Goal: Transaction & Acquisition: Book appointment/travel/reservation

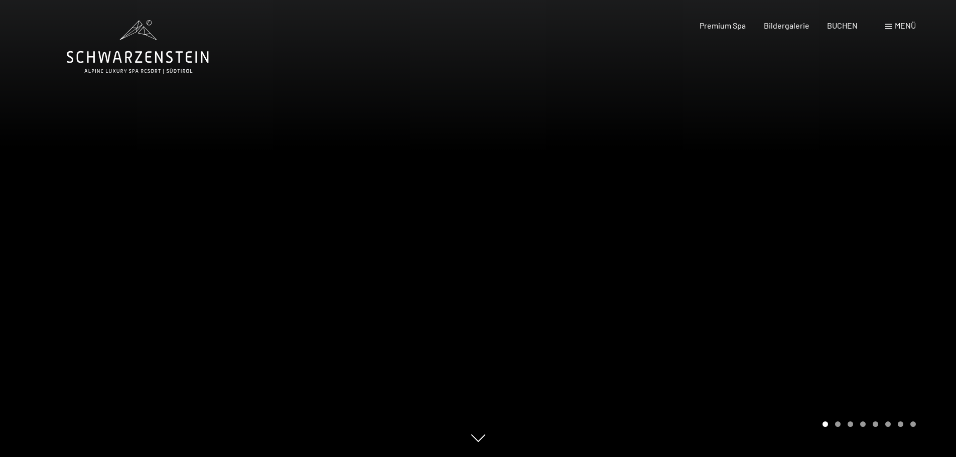
click at [844, 31] on div "Buchen Anfragen Premium Spa Bildergalerie BUCHEN Menü DE IT EN Gutschein Bilder…" at bounding box center [789, 25] width 251 height 11
click at [848, 29] on div "BUCHEN" at bounding box center [842, 24] width 31 height 11
click at [843, 25] on span "BUCHEN" at bounding box center [842, 24] width 31 height 10
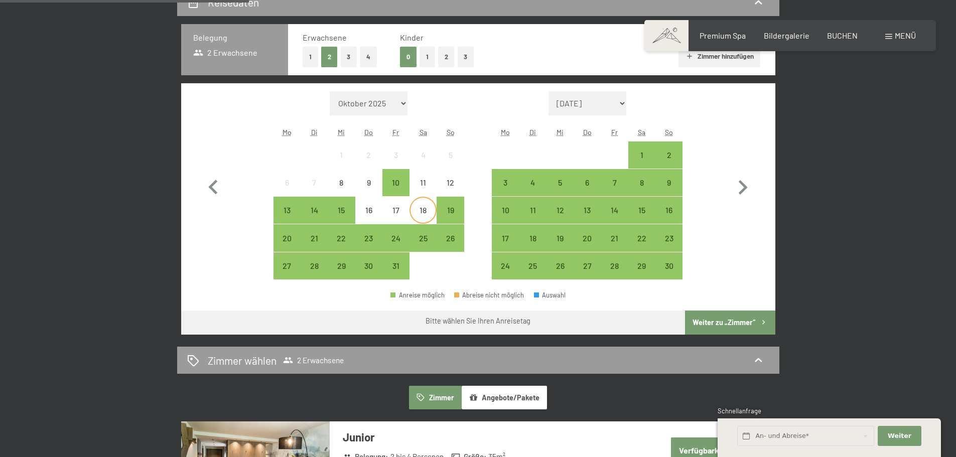
click at [424, 211] on div "18" at bounding box center [422, 218] width 25 height 25
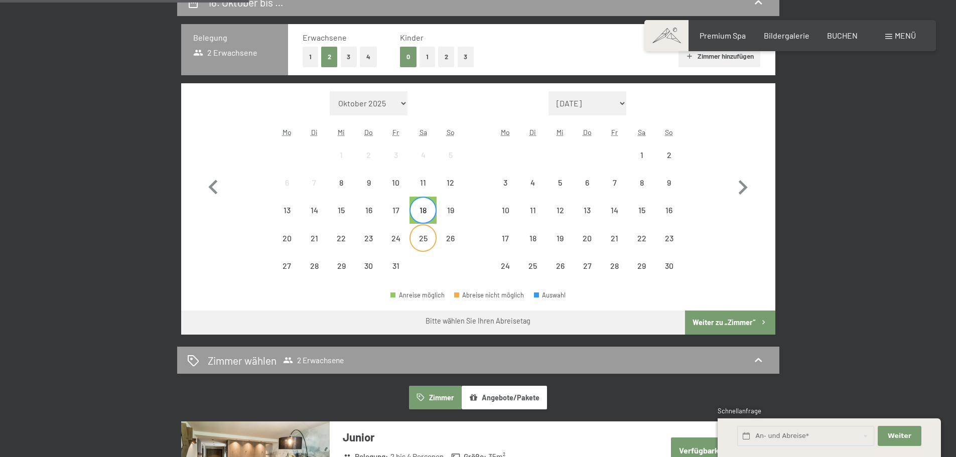
click at [423, 238] on div "25" at bounding box center [422, 246] width 25 height 25
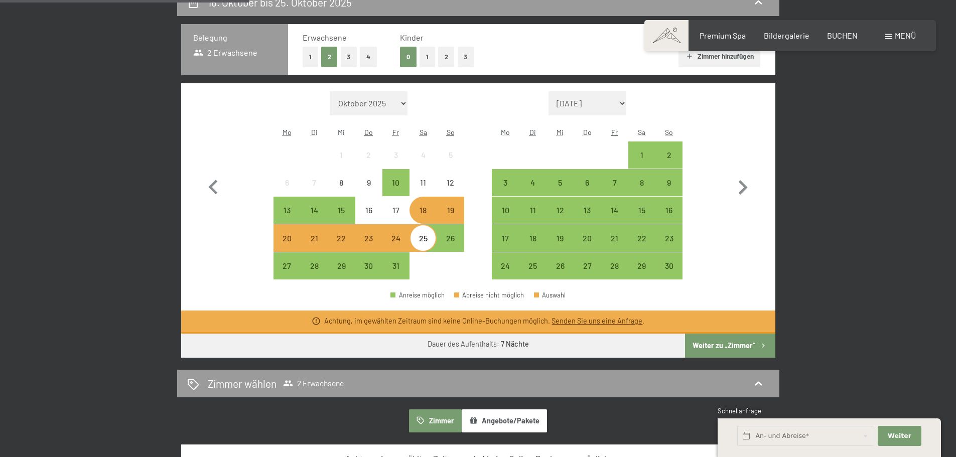
click at [436, 56] on div "0 1 2 3" at bounding box center [437, 57] width 74 height 21
click at [445, 59] on button "2" at bounding box center [446, 57] width 17 height 21
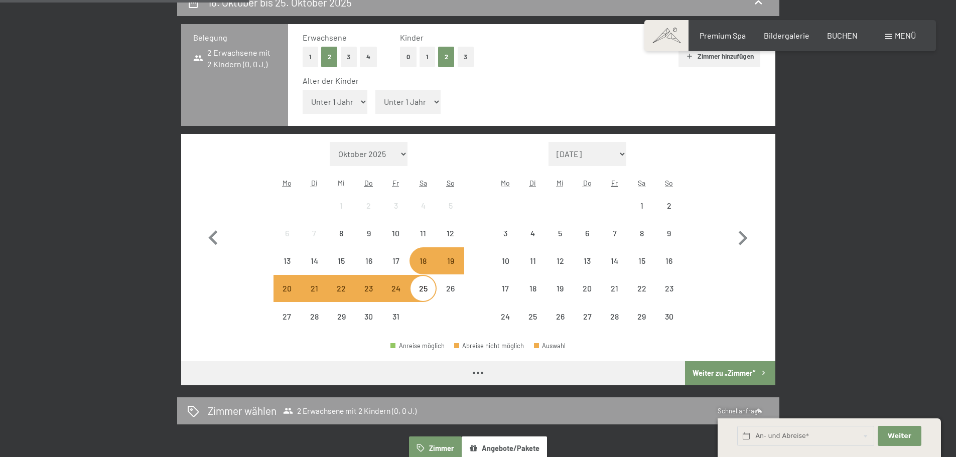
click at [353, 109] on select "Unter 1 Jahr 1 Jahr 2 Jahre 3 Jahre 4 Jahre 5 Jahre 6 Jahre 7 Jahre 8 Jahre 9 J…" at bounding box center [334, 102] width 65 height 24
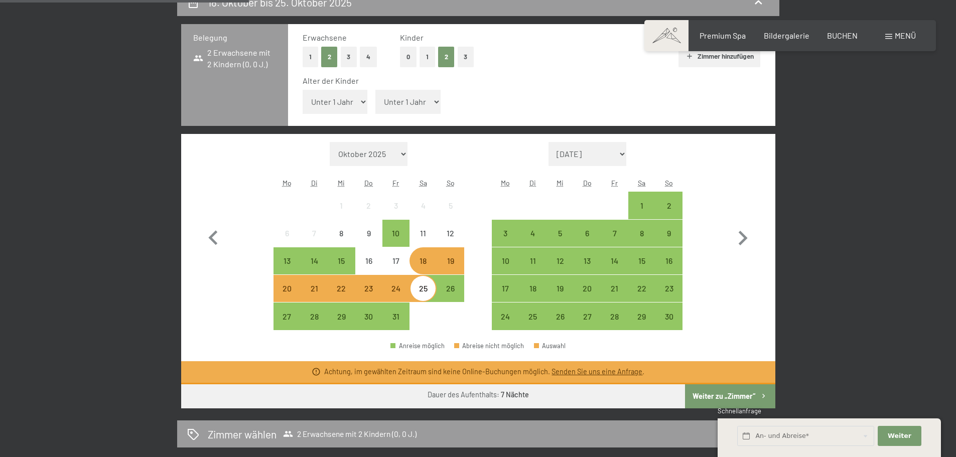
select select "4"
click at [302, 90] on select "Unter 1 Jahr 1 Jahr 2 Jahre 3 Jahre 4 Jahre 5 Jahre 6 Jahre 7 Jahre 8 Jahre 9 J…" at bounding box center [334, 102] width 65 height 24
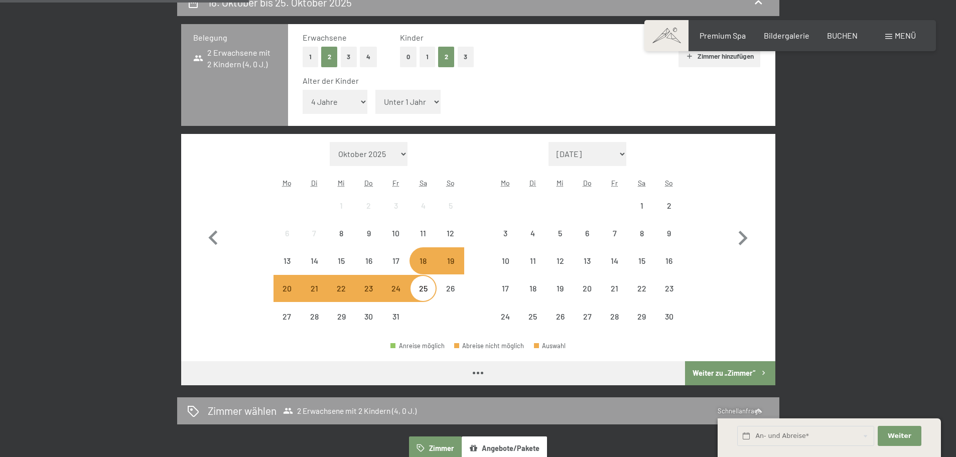
click at [404, 96] on select "Unter 1 Jahr 1 Jahr 2 Jahre 3 Jahre 4 Jahre 5 Jahre 6 Jahre 7 Jahre 8 Jahre 9 J…" at bounding box center [407, 102] width 65 height 24
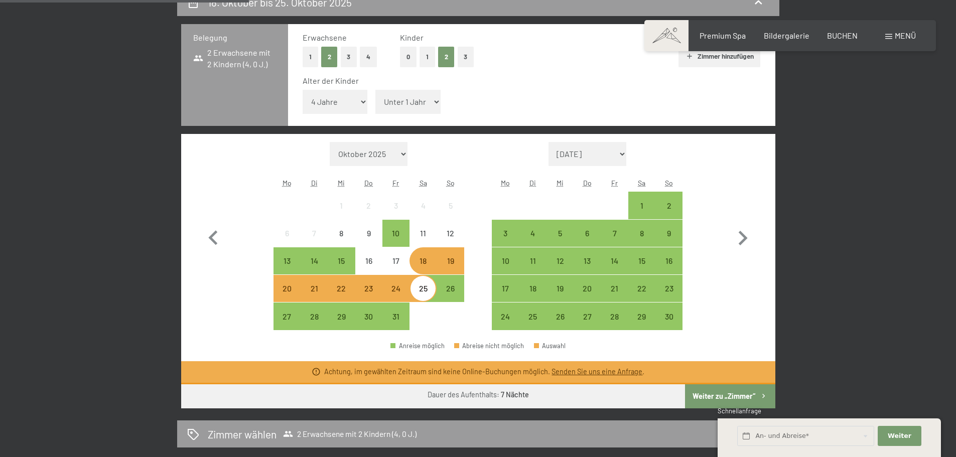
select select "6"
click at [375, 90] on select "Unter 1 Jahr 1 Jahr 2 Jahre 3 Jahre 4 Jahre 5 Jahre 6 Jahre 7 Jahre 8 Jahre 9 J…" at bounding box center [407, 102] width 65 height 24
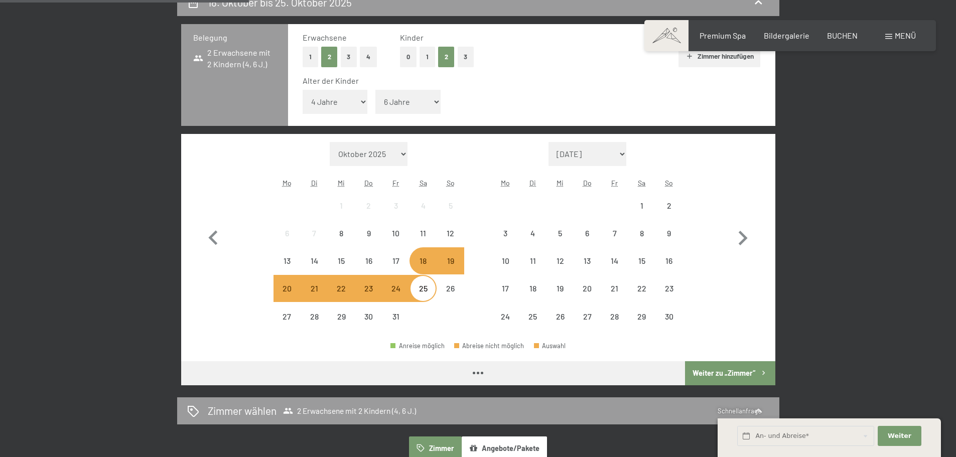
click at [748, 372] on button "Weiter zu „Zimmer“" at bounding box center [730, 373] width 90 height 24
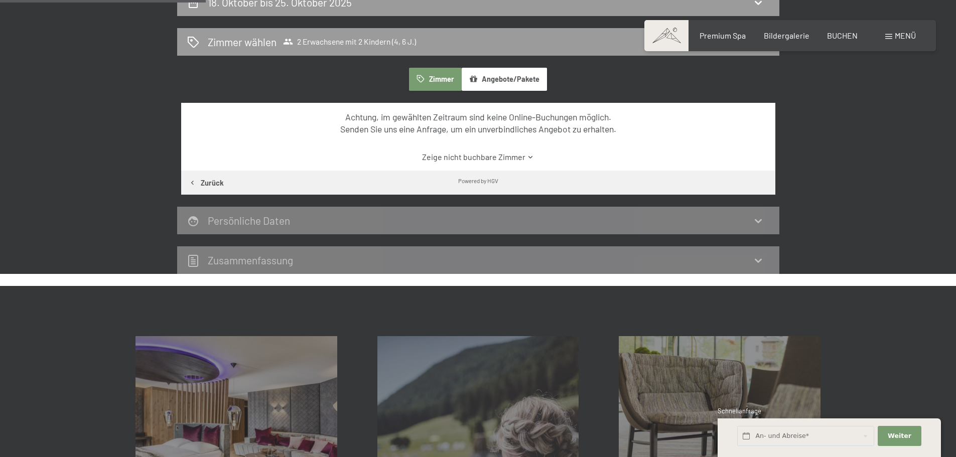
scroll to position [239, 0]
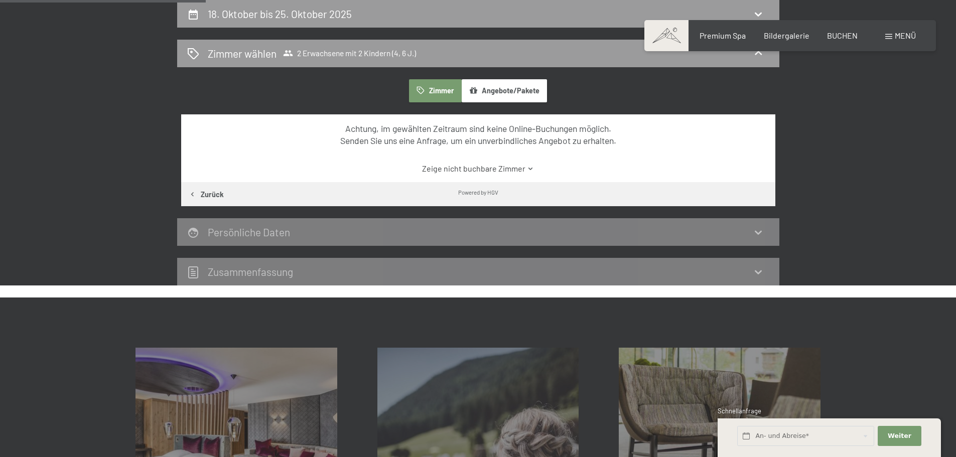
click at [495, 99] on button "Angebote/Pakete" at bounding box center [503, 90] width 85 height 23
click at [432, 94] on button "Zimmer" at bounding box center [435, 90] width 52 height 23
click at [359, 10] on div "18. Oktober bis 25. Oktober 2025" at bounding box center [478, 14] width 582 height 15
select select "4"
select select "6"
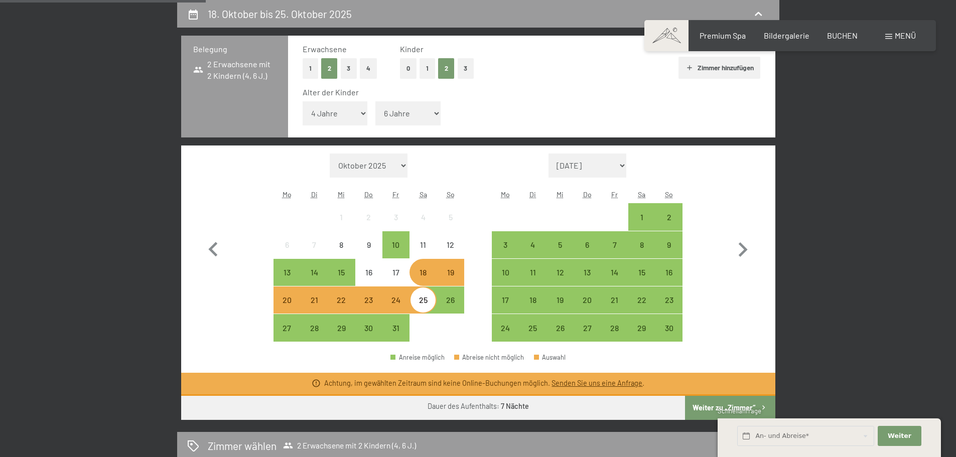
click at [428, 309] on div "25" at bounding box center [422, 308] width 25 height 25
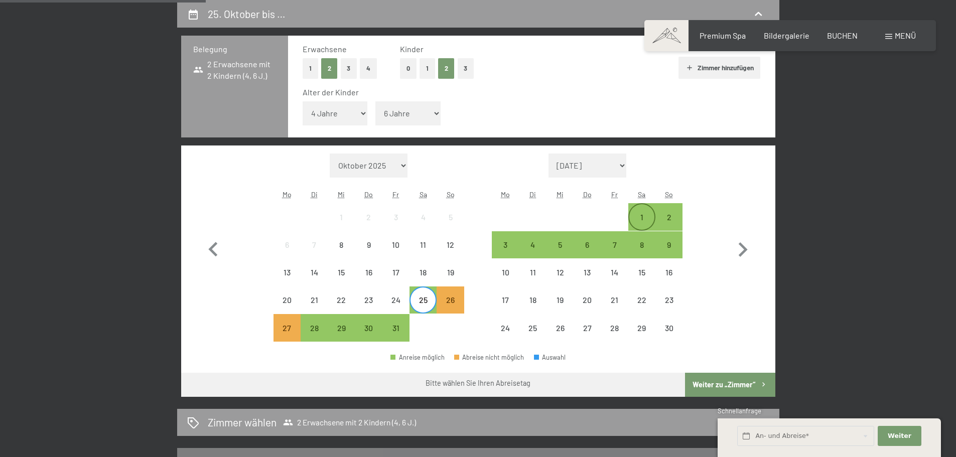
click at [634, 218] on div "1" at bounding box center [641, 225] width 25 height 25
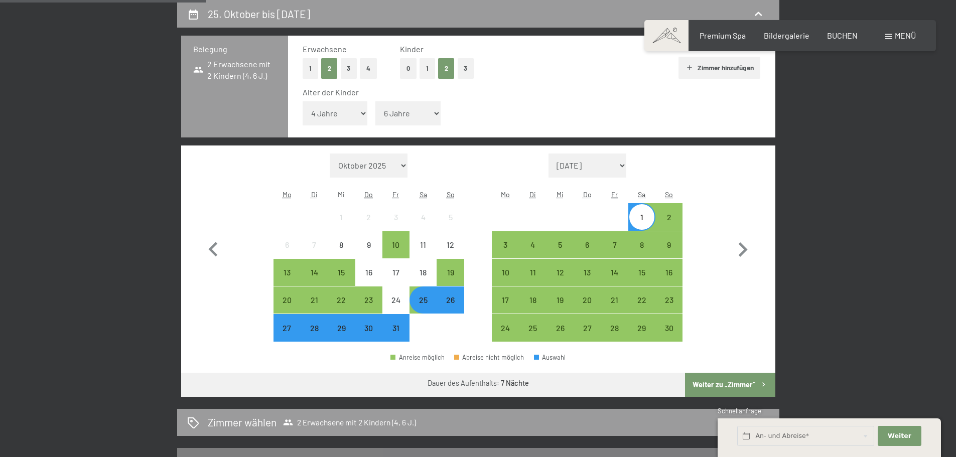
click at [733, 383] on button "Weiter zu „Zimmer“" at bounding box center [730, 385] width 90 height 24
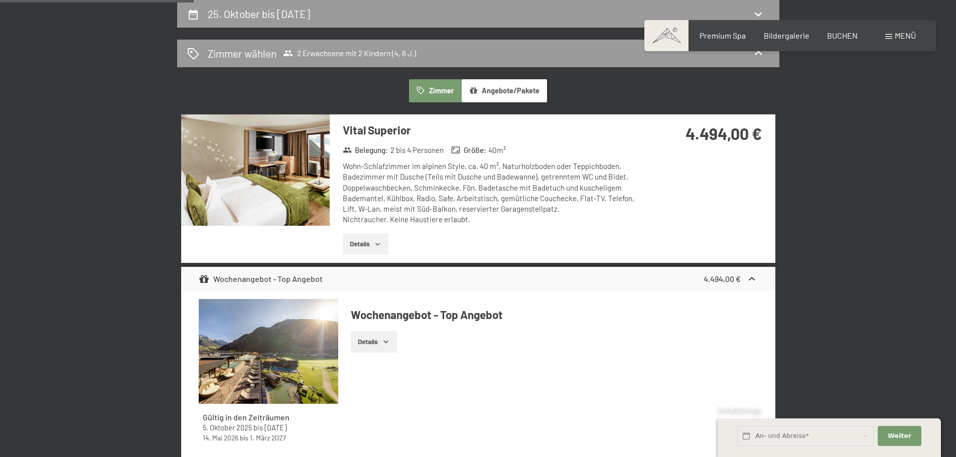
click at [377, 247] on icon "button" at bounding box center [378, 244] width 8 height 8
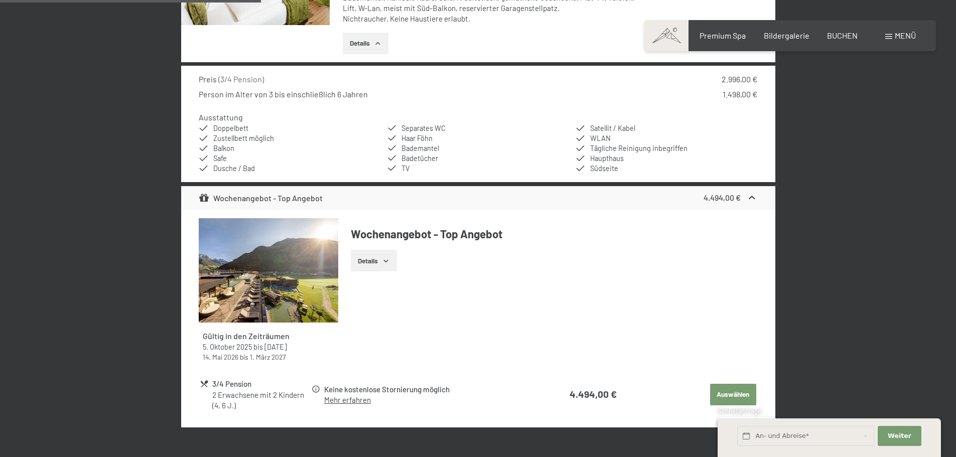
scroll to position [189, 0]
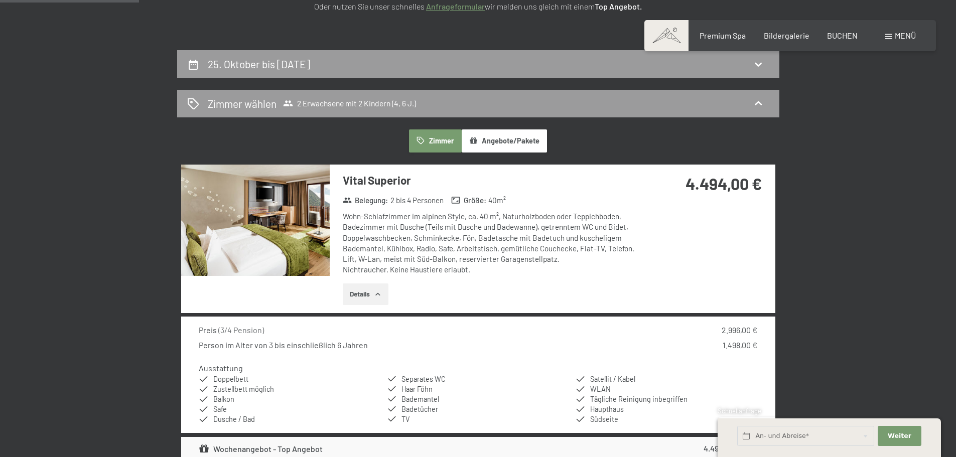
click at [301, 211] on img at bounding box center [255, 220] width 148 height 111
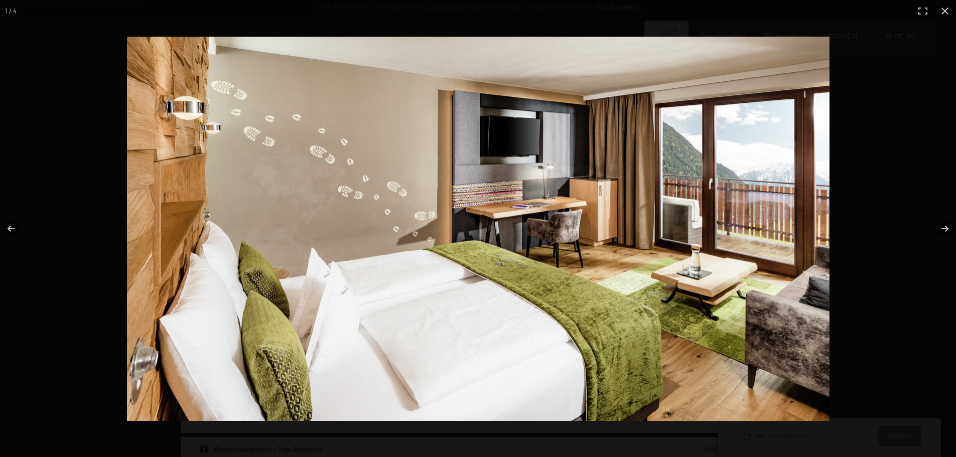
click at [464, 228] on img at bounding box center [478, 229] width 702 height 384
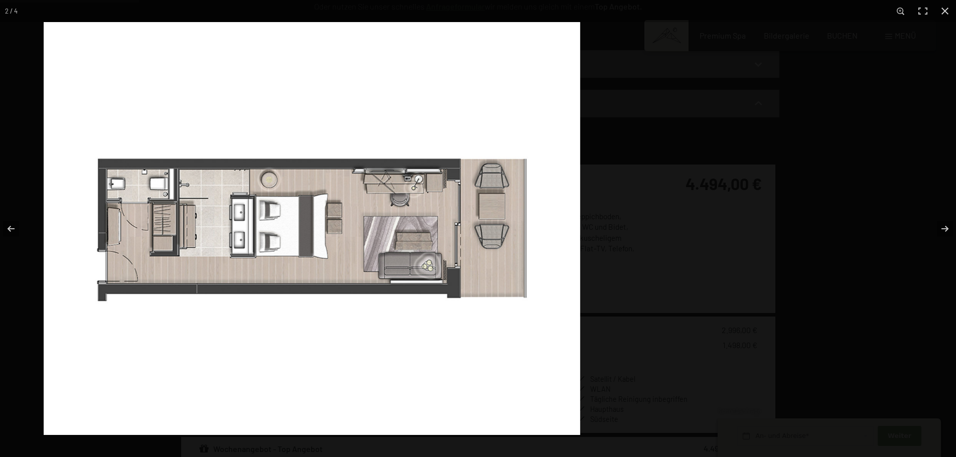
click at [485, 235] on img at bounding box center [312, 228] width 536 height 413
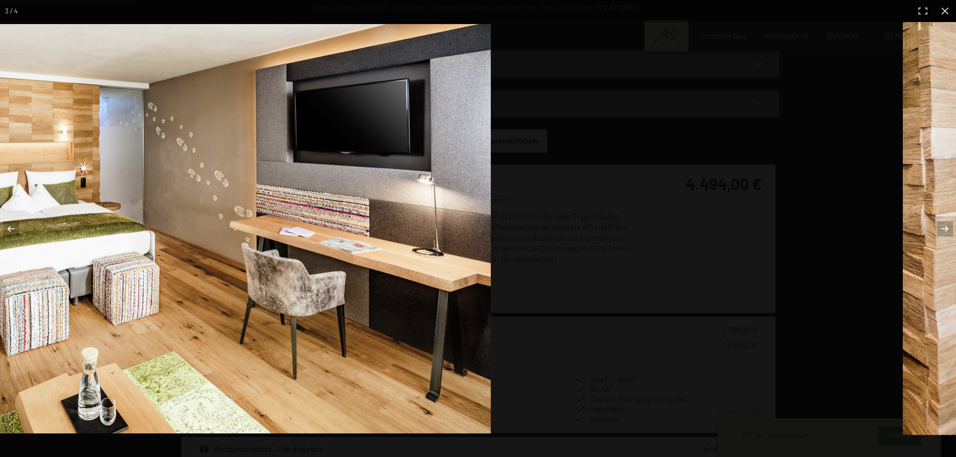
click at [375, 257] on img at bounding box center [139, 228] width 702 height 409
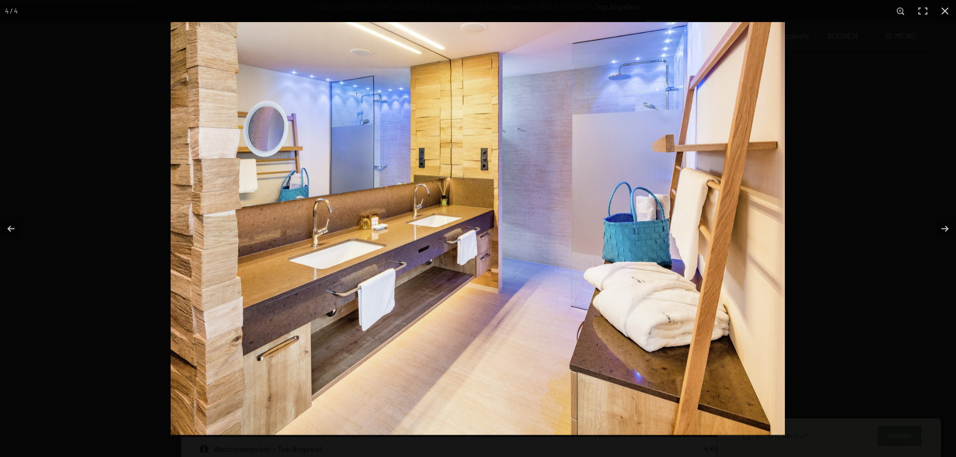
click at [326, 240] on img at bounding box center [478, 228] width 614 height 413
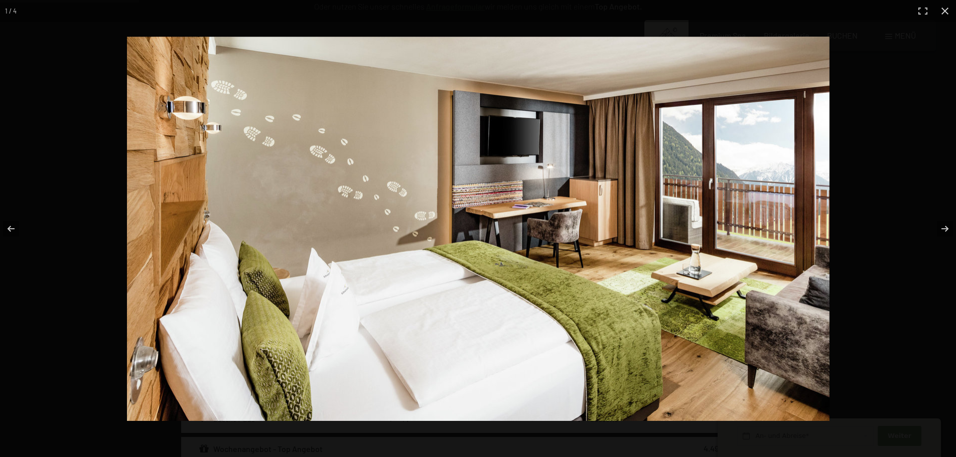
click at [277, 228] on img at bounding box center [478, 229] width 702 height 384
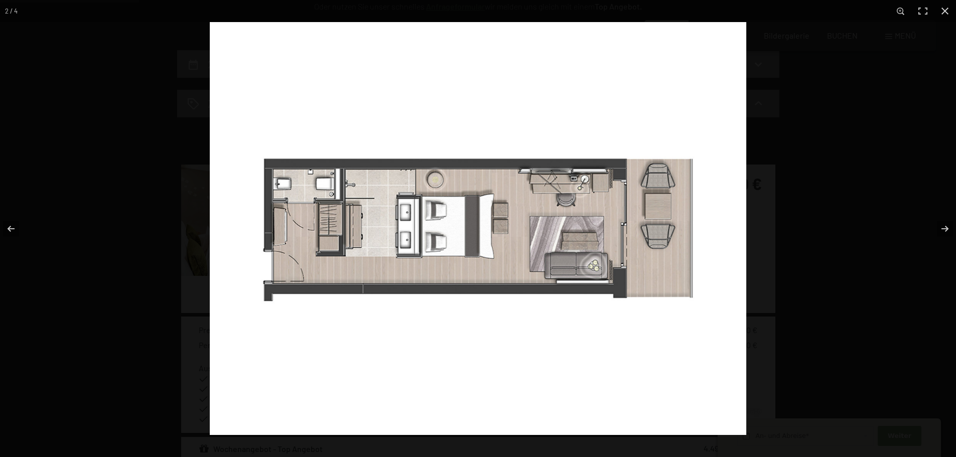
click at [210, 230] on img at bounding box center [478, 228] width 536 height 413
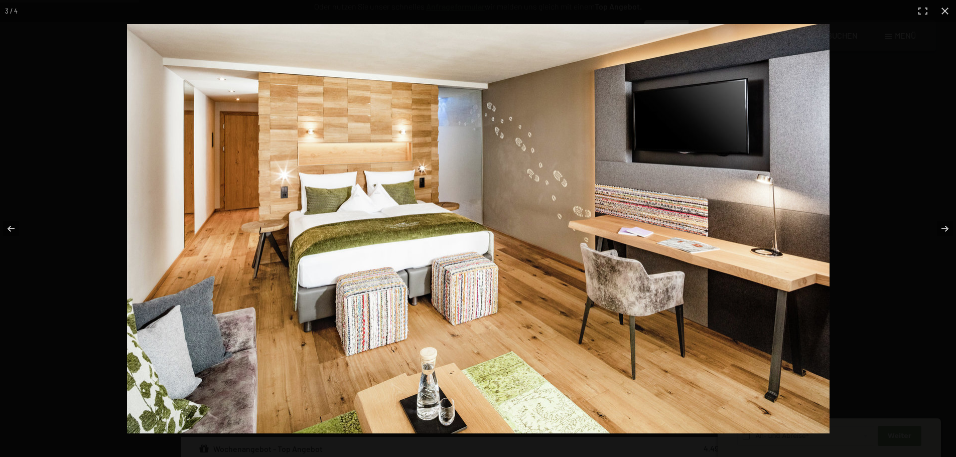
click at [763, 260] on img at bounding box center [478, 228] width 702 height 409
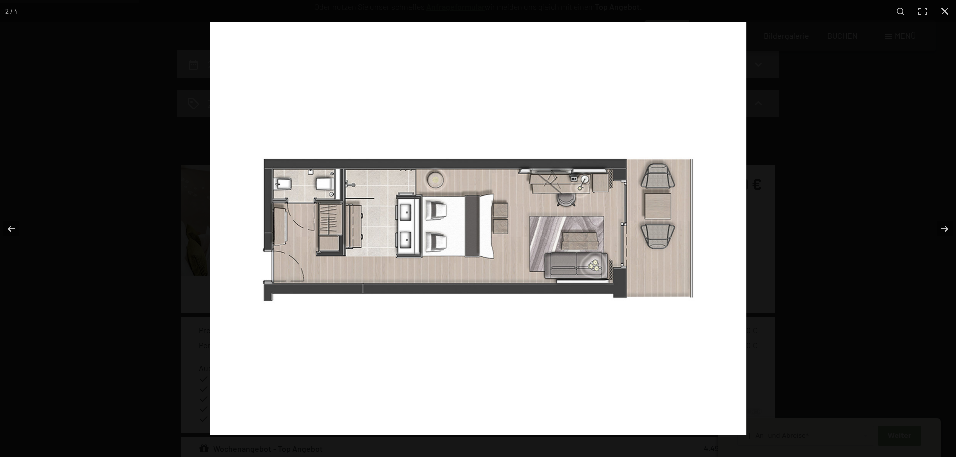
click at [746, 251] on img at bounding box center [478, 228] width 536 height 413
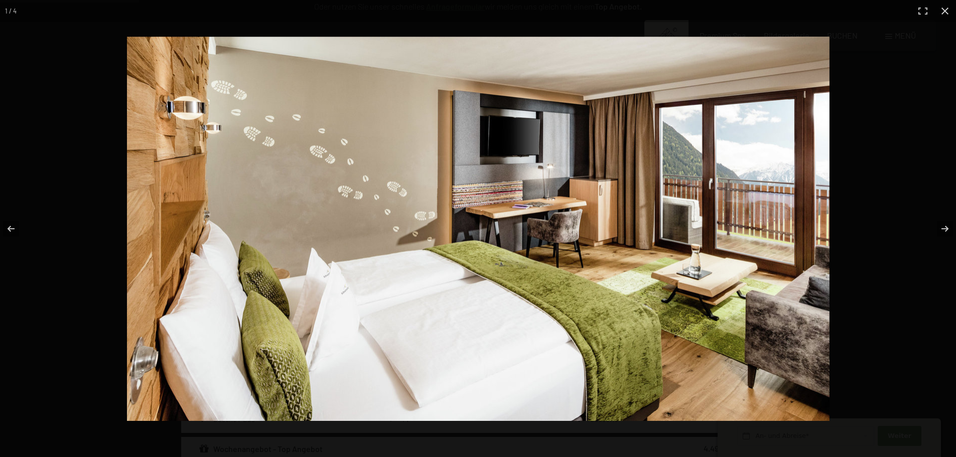
click at [467, 238] on img at bounding box center [478, 229] width 702 height 384
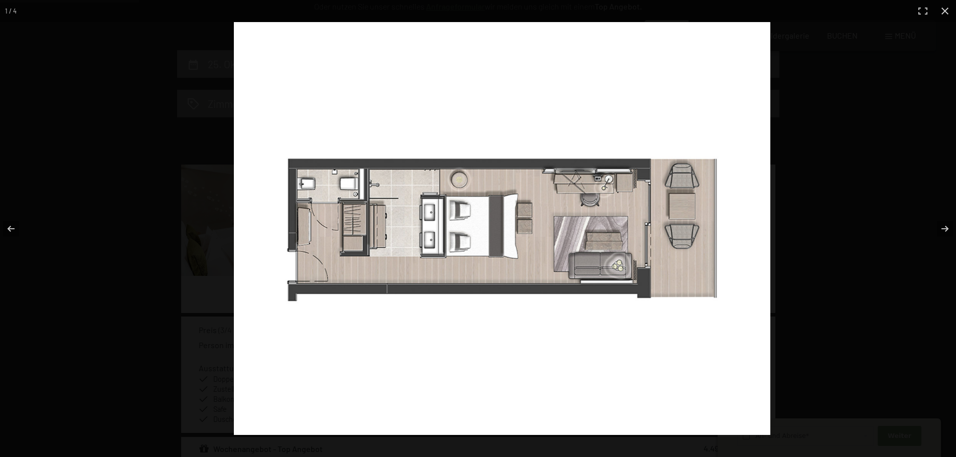
click at [429, 247] on img at bounding box center [502, 228] width 536 height 413
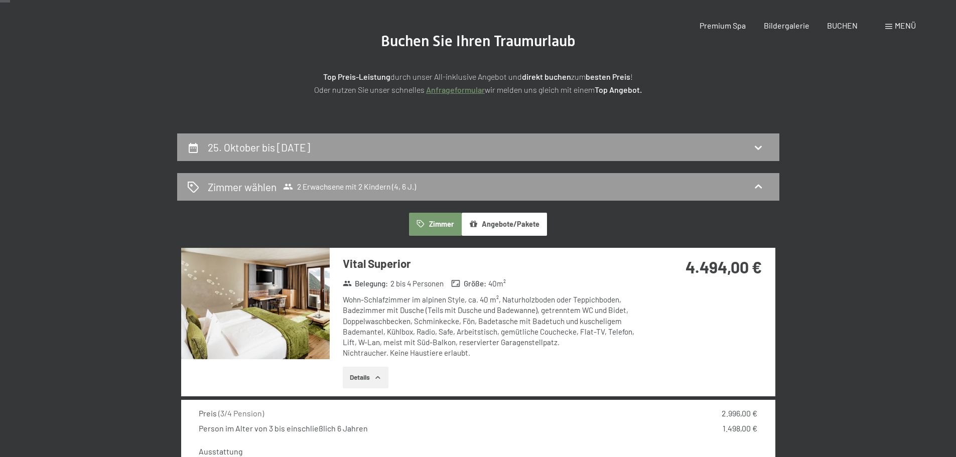
scroll to position [0, 0]
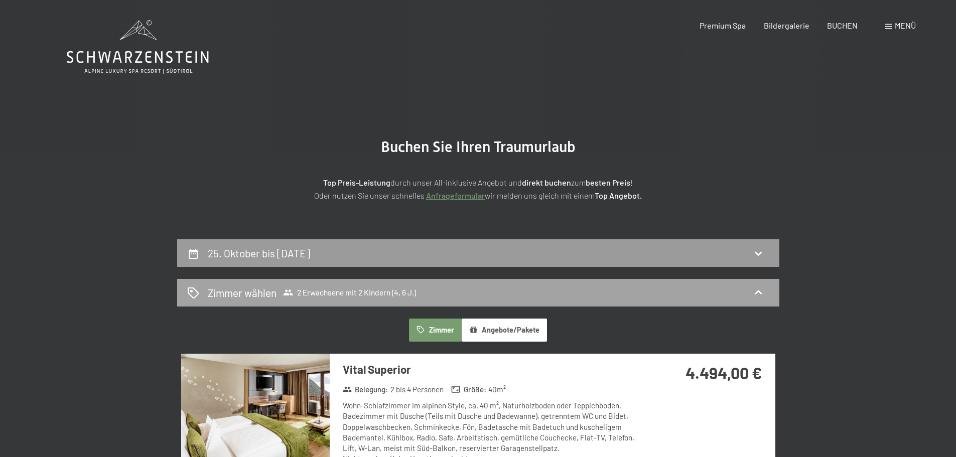
click at [371, 284] on div "Zimmer wählen 2 Erwachsene mit 2 Kindern (4, 6 J.)" at bounding box center [478, 293] width 602 height 28
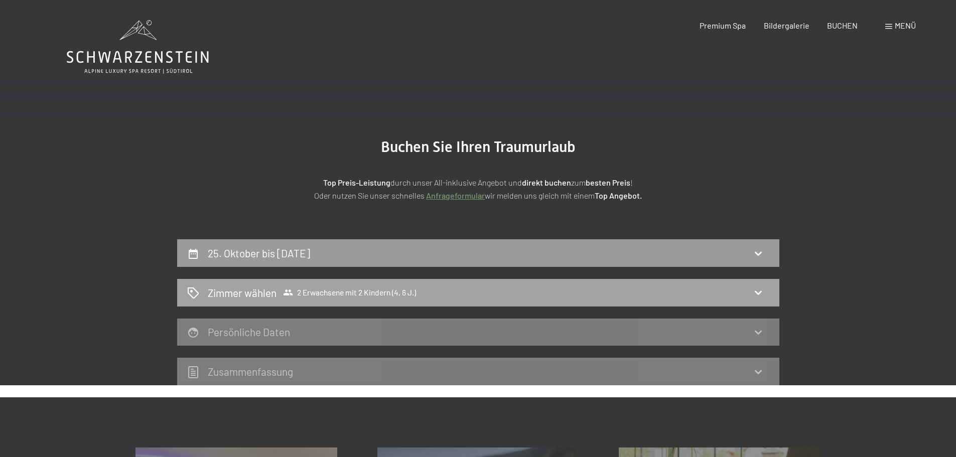
click at [654, 294] on div "Zimmer wählen 2 Erwachsene mit 2 Kindern (4, 6 J.)" at bounding box center [478, 292] width 582 height 15
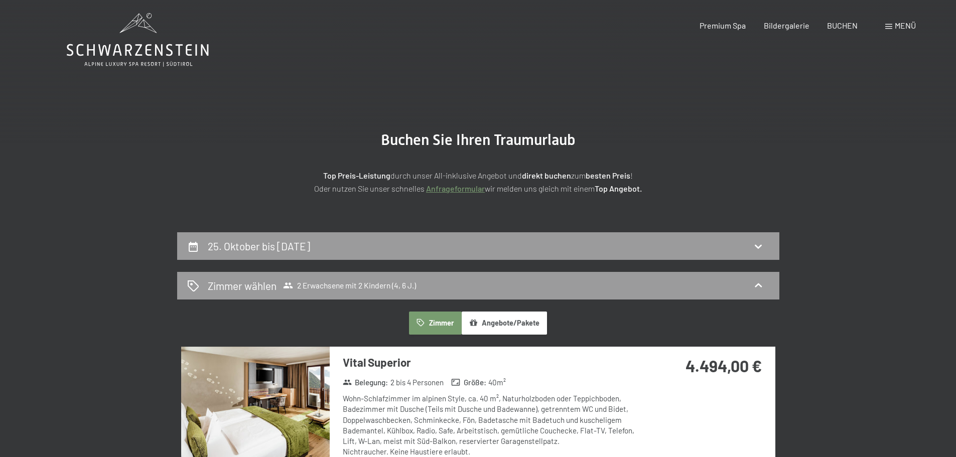
scroll to position [150, 0]
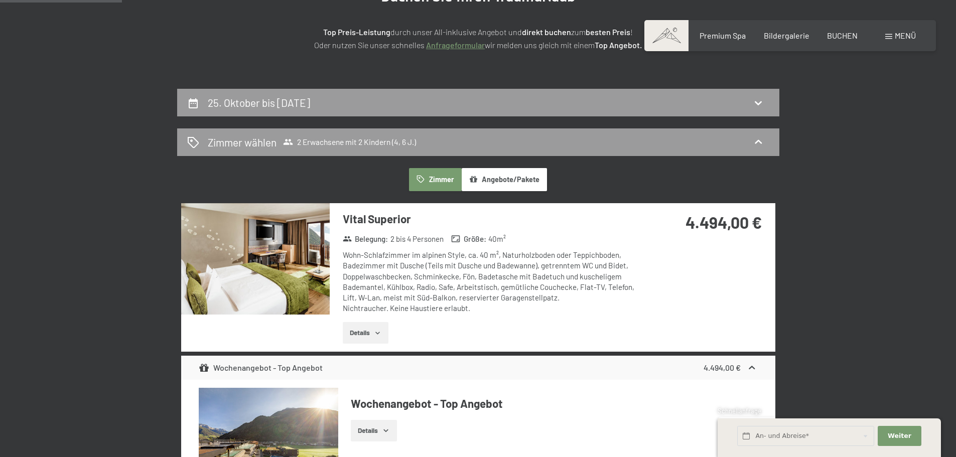
click at [276, 263] on img at bounding box center [255, 258] width 148 height 111
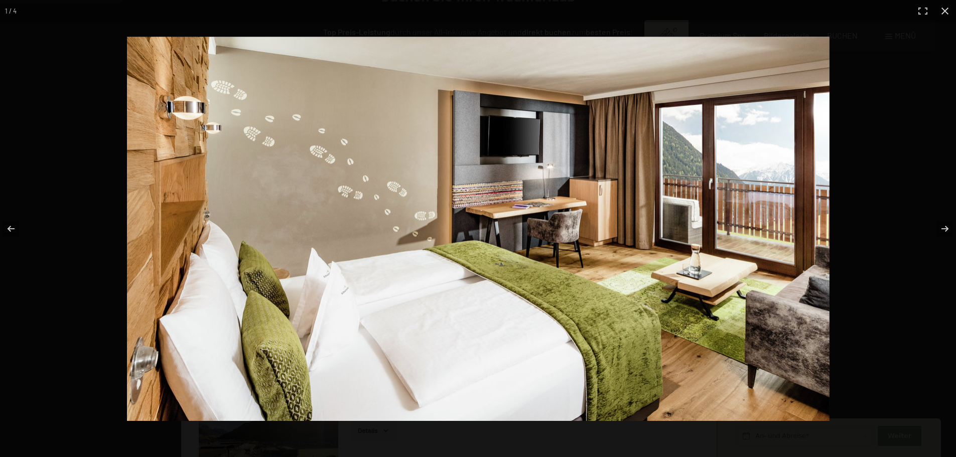
click at [469, 287] on img at bounding box center [478, 229] width 702 height 384
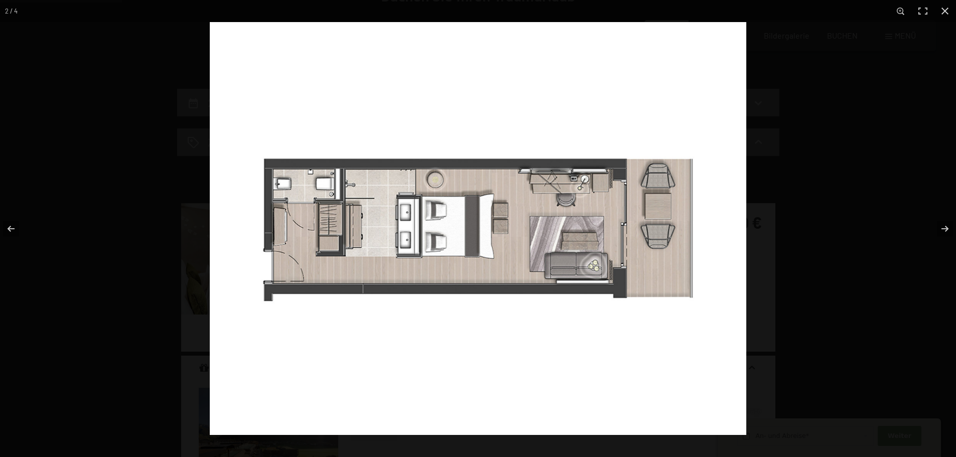
click at [434, 279] on img at bounding box center [478, 228] width 536 height 413
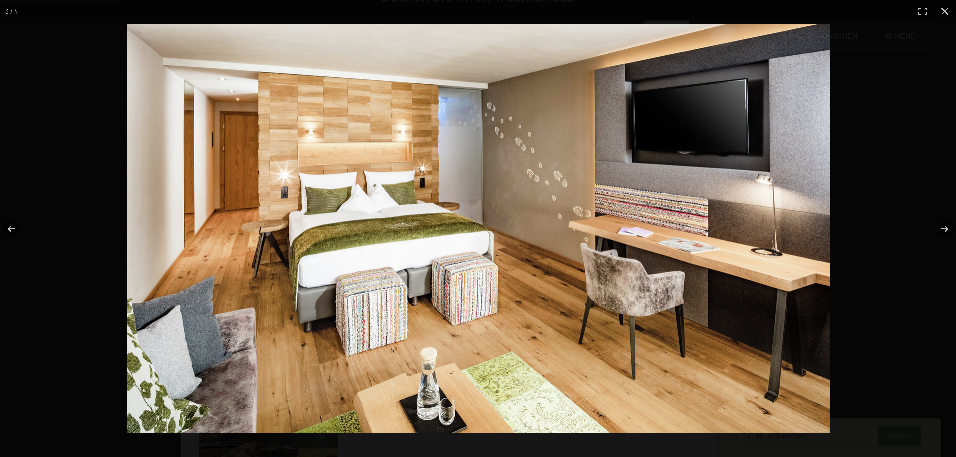
click at [379, 280] on img at bounding box center [478, 228] width 702 height 409
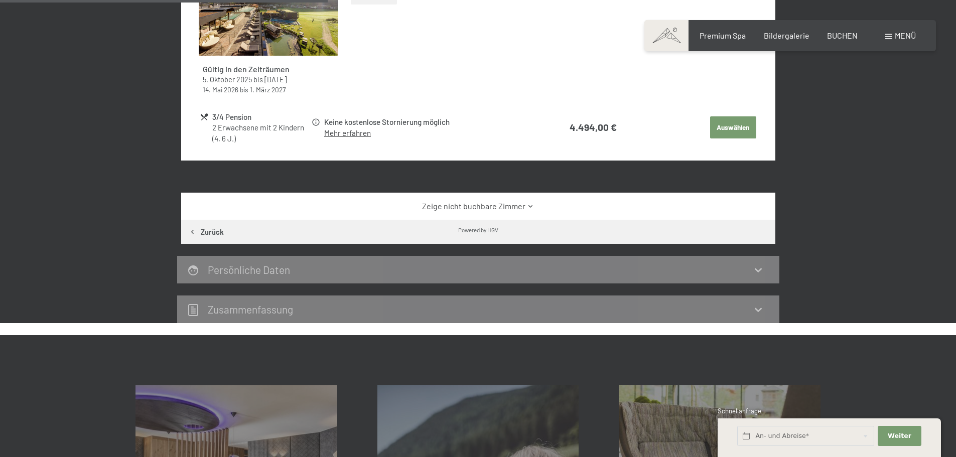
scroll to position [401, 0]
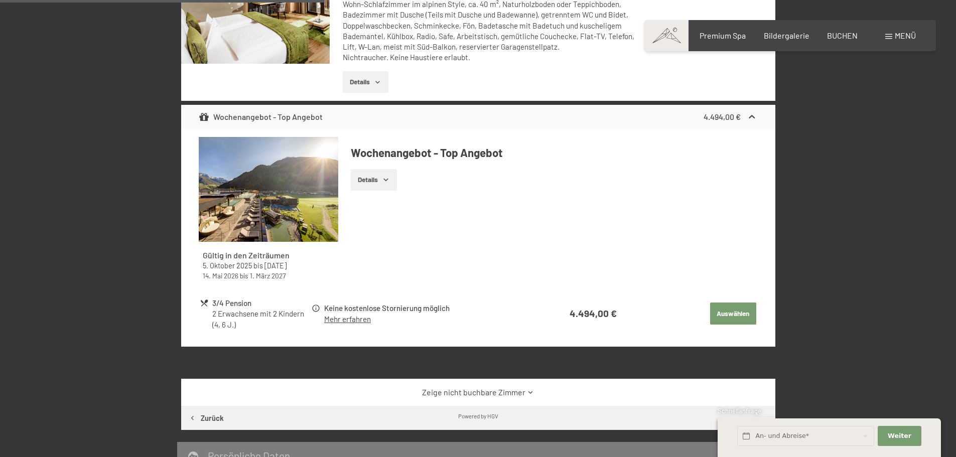
click at [460, 392] on link "Zeige nicht buchbare Zimmer" at bounding box center [478, 392] width 558 height 11
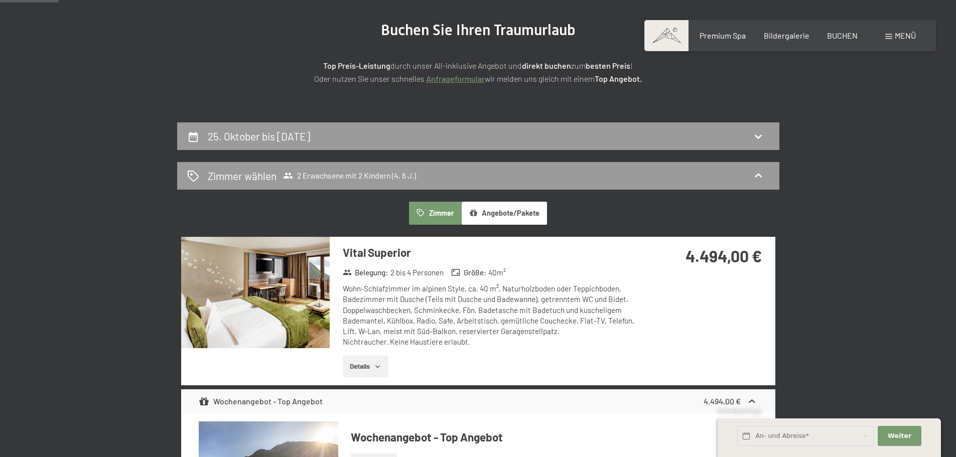
scroll to position [100, 0]
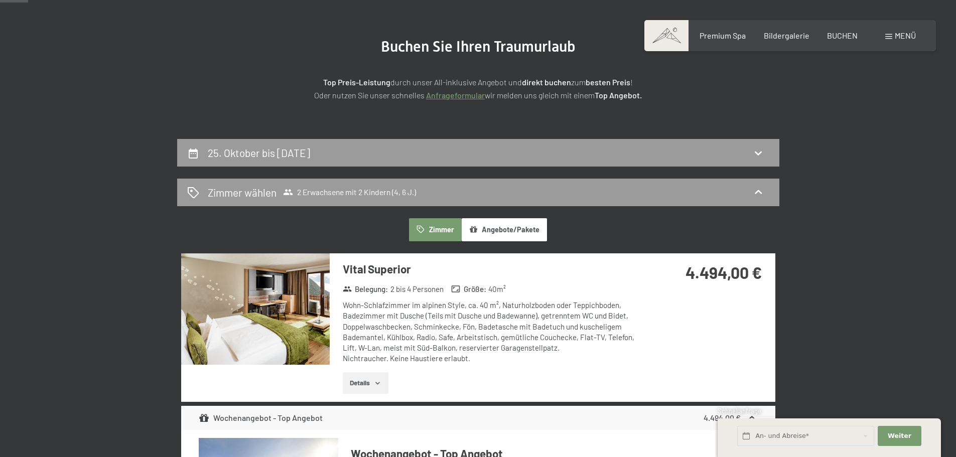
click at [378, 402] on div "Vital Superior Belegung : 2 bis 4 Personen Größe : 40 m² Wohn-Schlafzimmer im a…" at bounding box center [486, 327] width 312 height 149
click at [378, 388] on button "Details" at bounding box center [366, 383] width 46 height 22
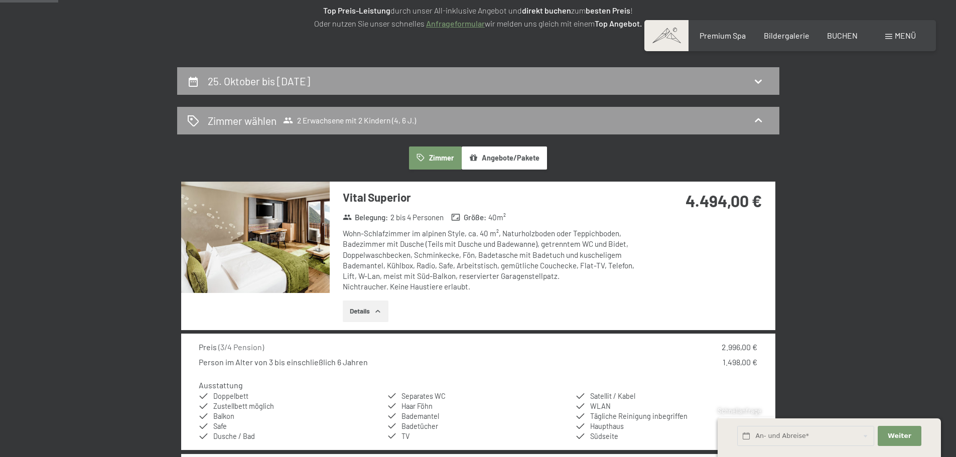
scroll to position [251, 0]
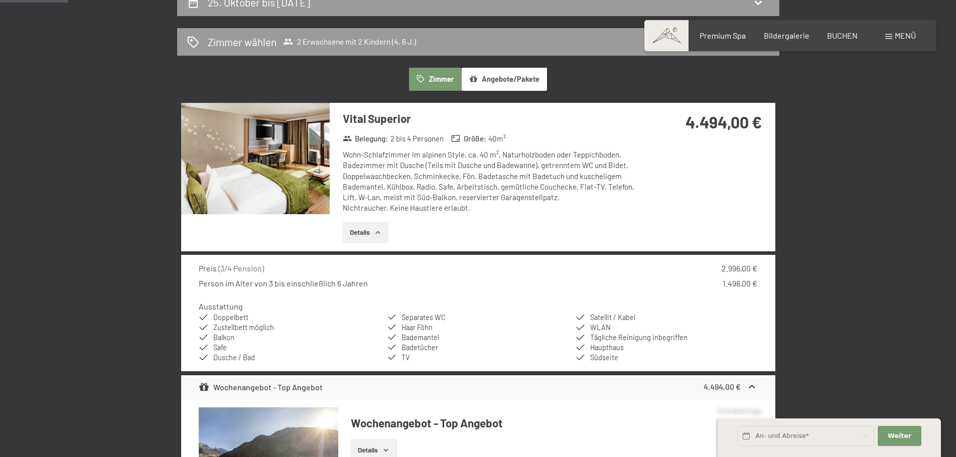
click at [248, 147] on img at bounding box center [255, 158] width 148 height 111
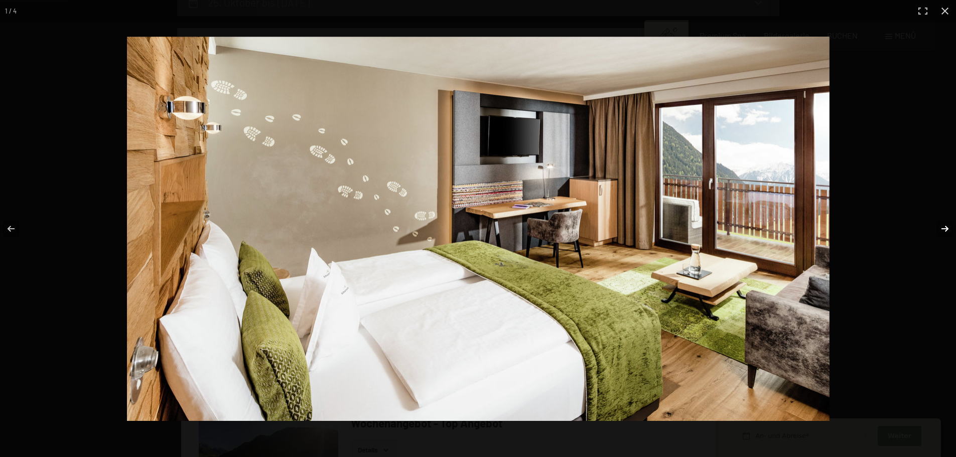
click at [944, 232] on button "button" at bounding box center [937, 229] width 35 height 50
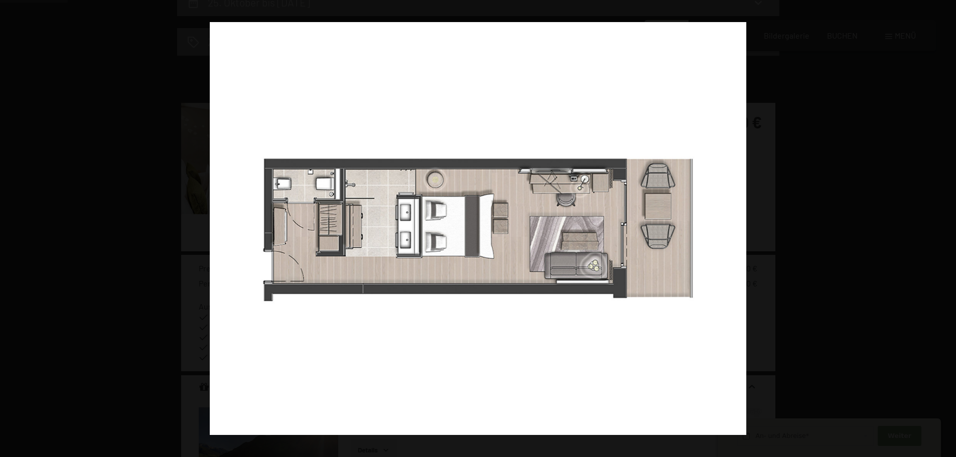
click at [944, 232] on button "button" at bounding box center [937, 229] width 35 height 50
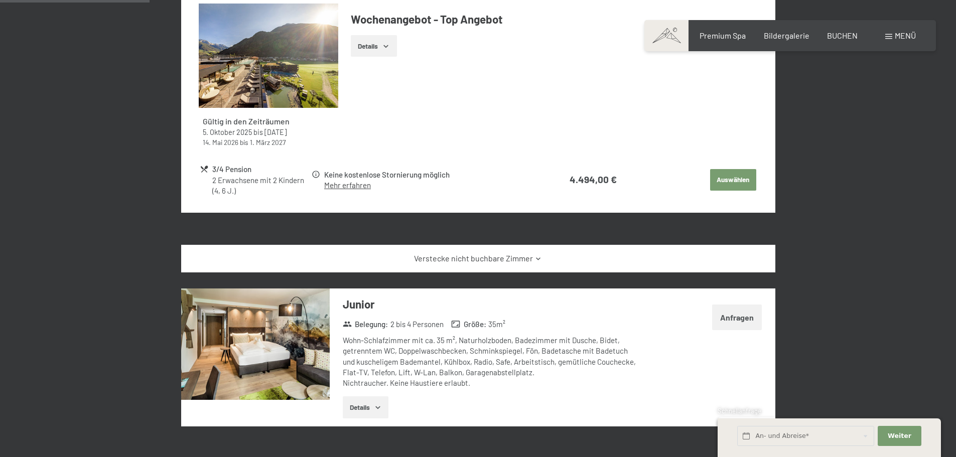
scroll to position [752, 0]
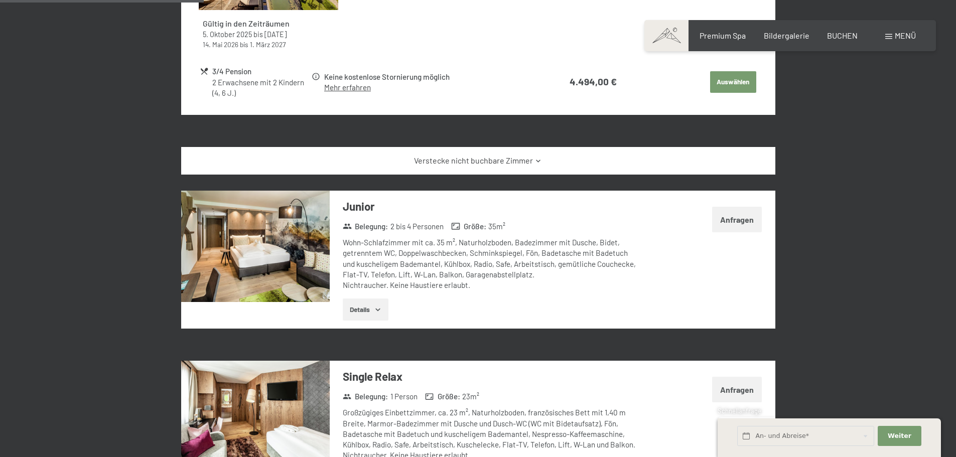
click at [233, 243] on img at bounding box center [255, 246] width 148 height 111
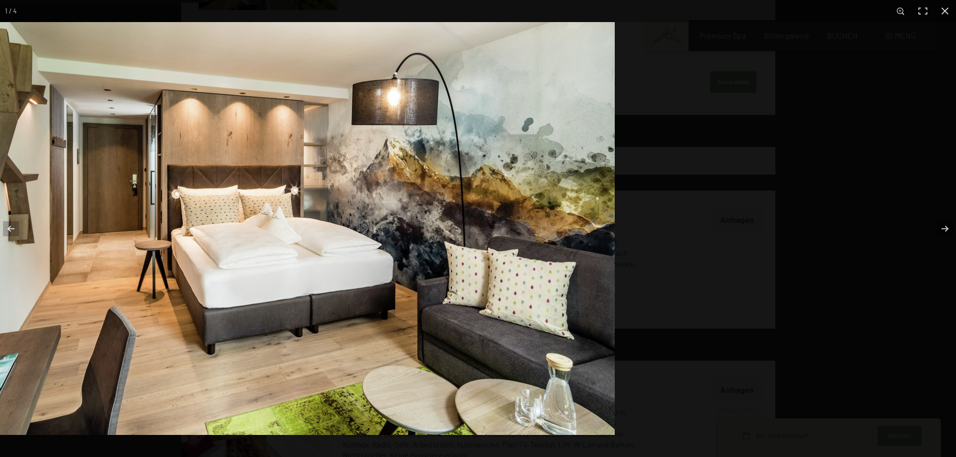
click at [196, 225] on img at bounding box center [265, 228] width 698 height 413
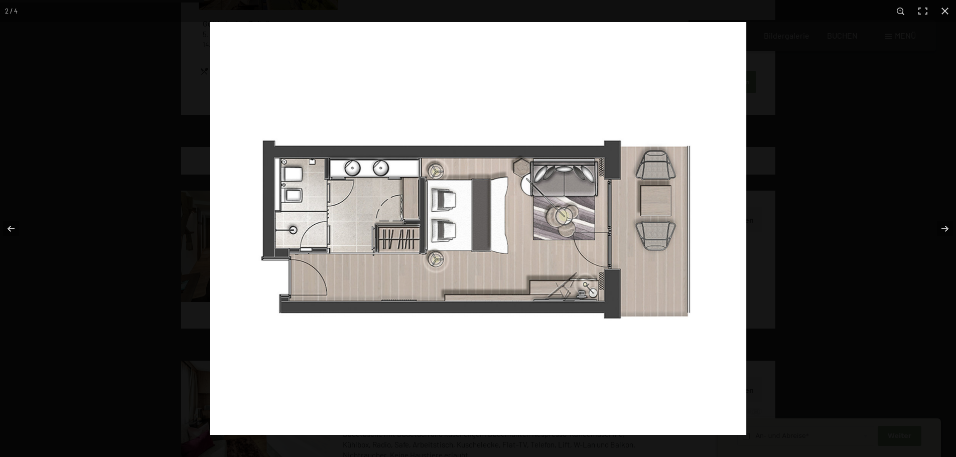
click at [456, 233] on img at bounding box center [478, 228] width 536 height 413
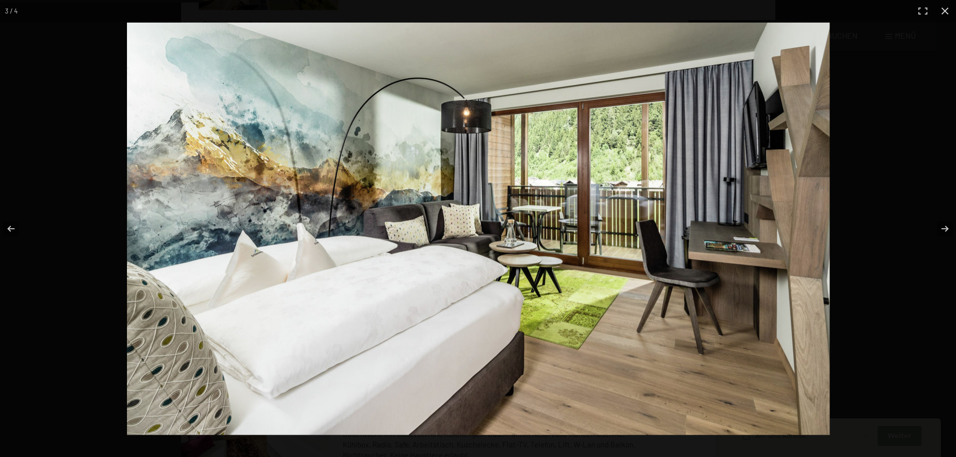
click at [459, 225] on img at bounding box center [478, 229] width 702 height 412
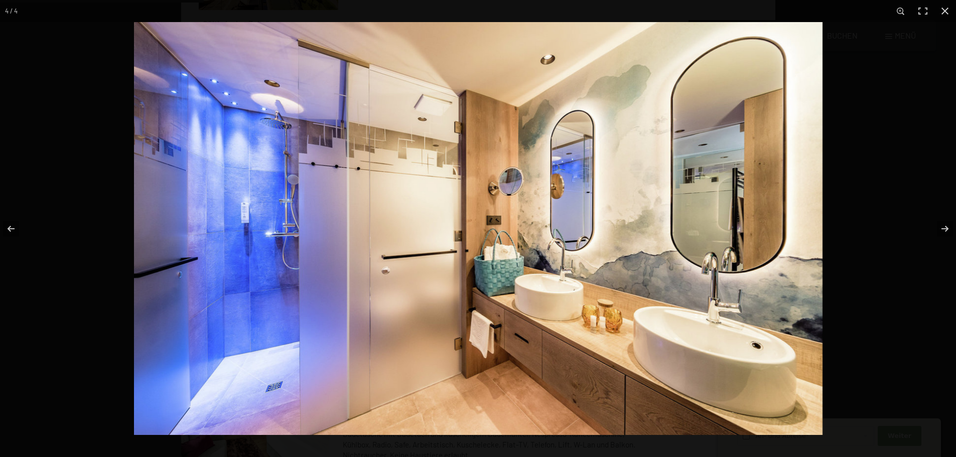
click at [417, 205] on img at bounding box center [478, 228] width 688 height 413
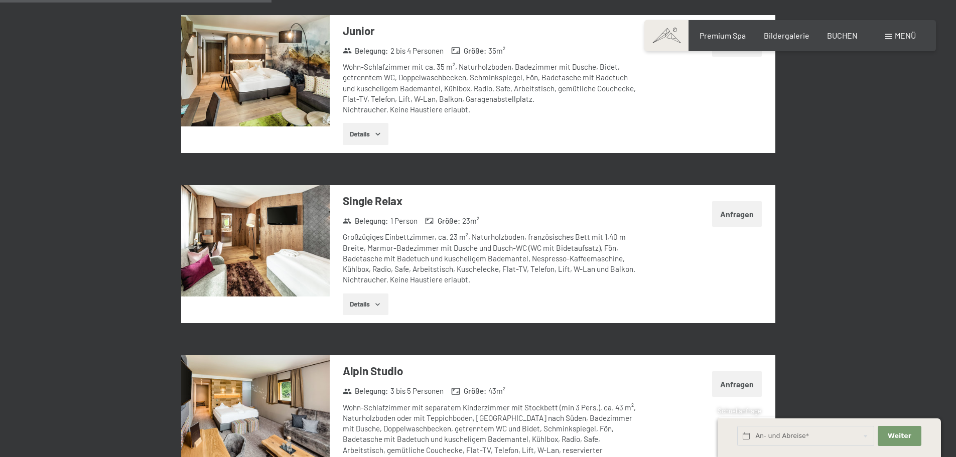
scroll to position [1003, 0]
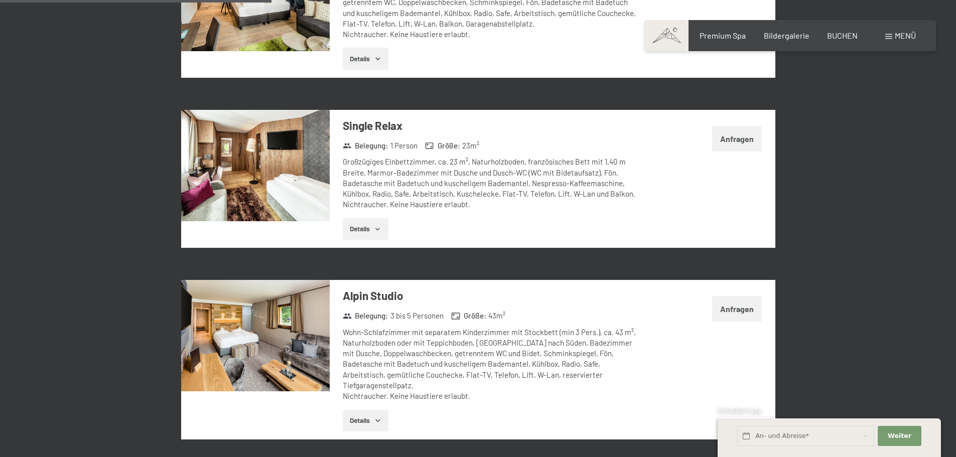
click at [262, 307] on img at bounding box center [255, 335] width 148 height 111
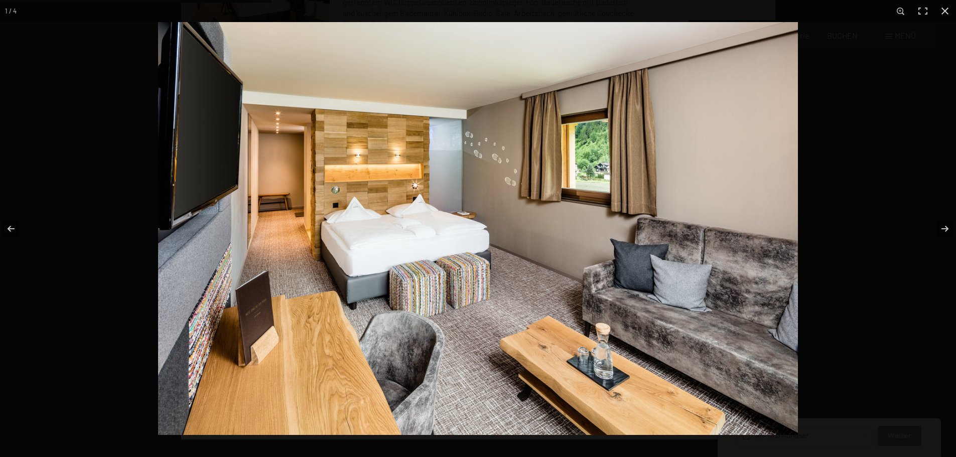
click at [343, 217] on img at bounding box center [478, 228] width 640 height 413
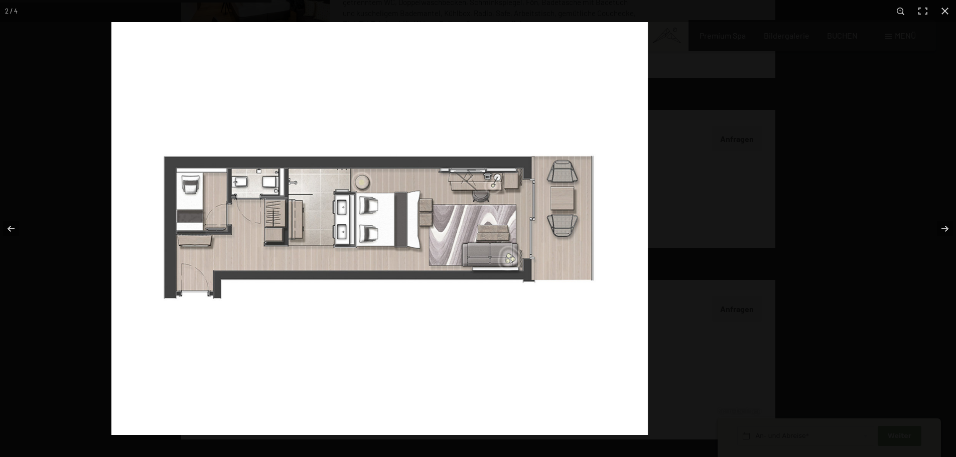
click at [571, 235] on img at bounding box center [379, 228] width 536 height 413
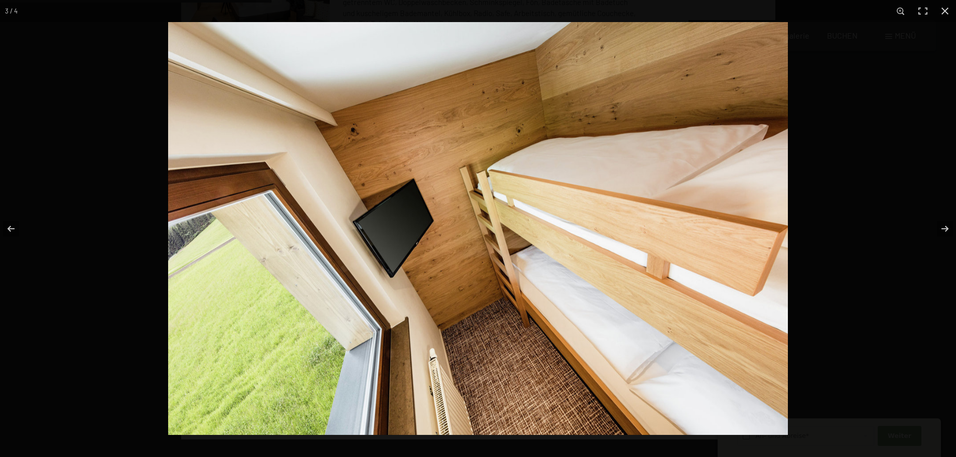
click at [574, 236] on img at bounding box center [477, 228] width 619 height 413
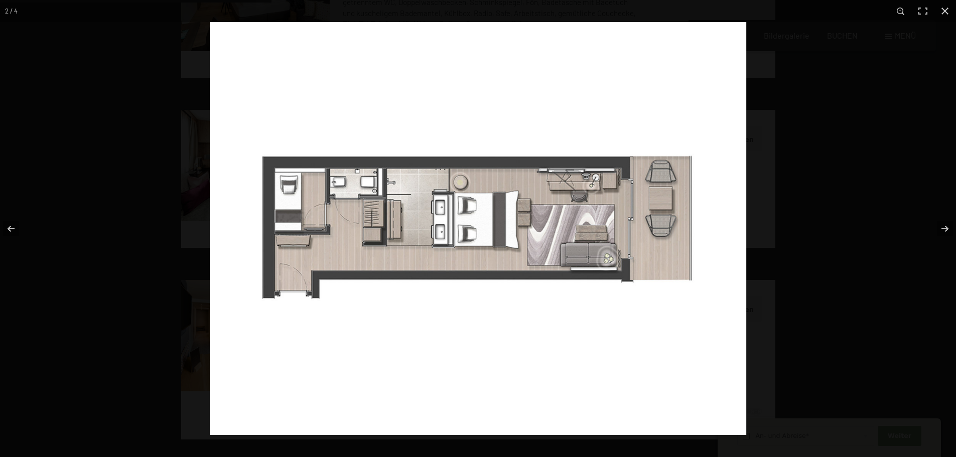
click at [282, 225] on img at bounding box center [478, 228] width 536 height 413
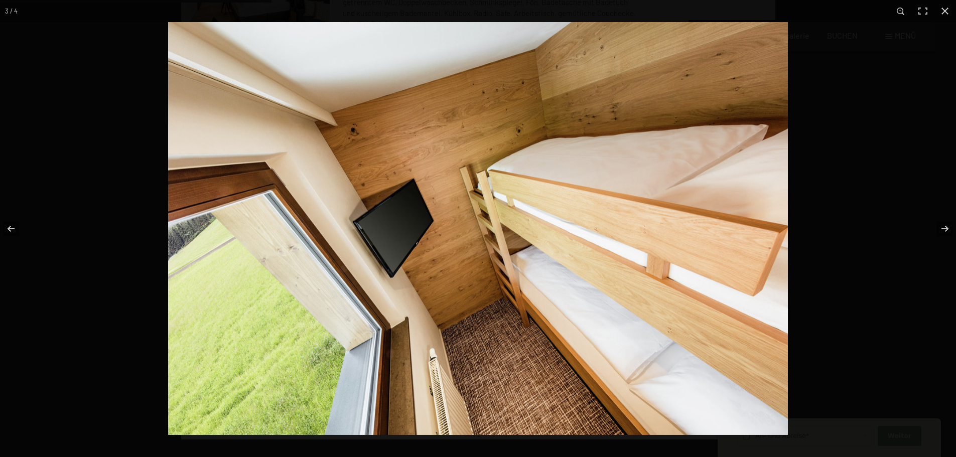
click at [557, 222] on img at bounding box center [477, 228] width 619 height 413
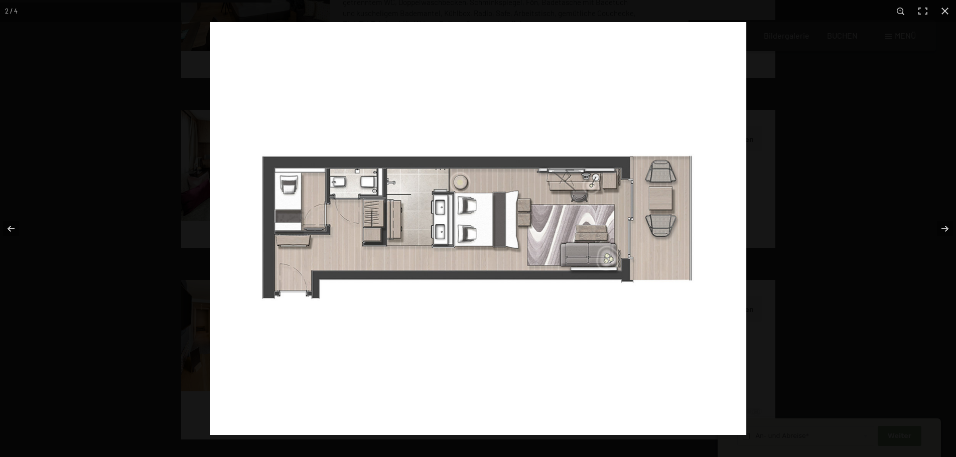
click at [290, 211] on img at bounding box center [478, 228] width 536 height 413
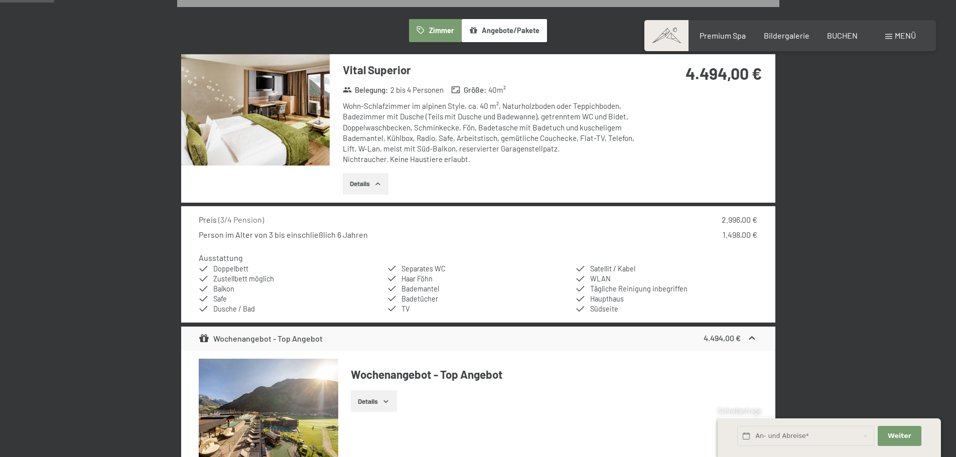
scroll to position [201, 0]
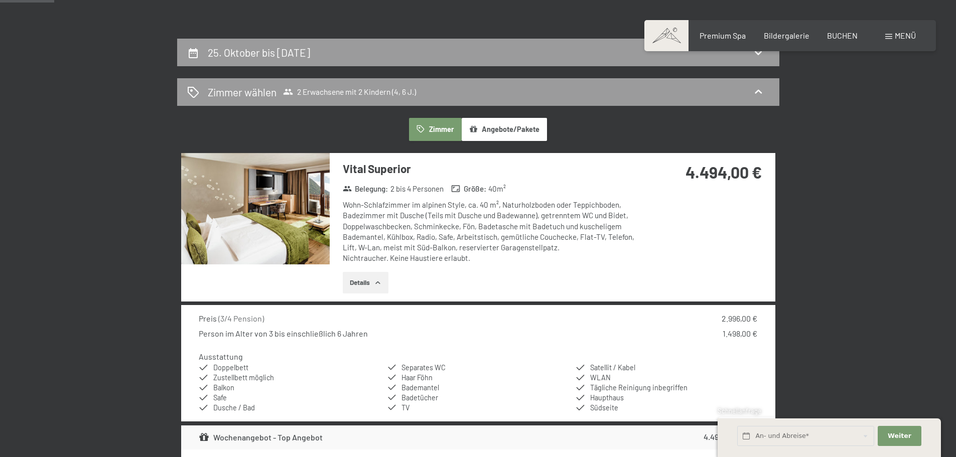
click at [239, 180] on img at bounding box center [255, 208] width 148 height 111
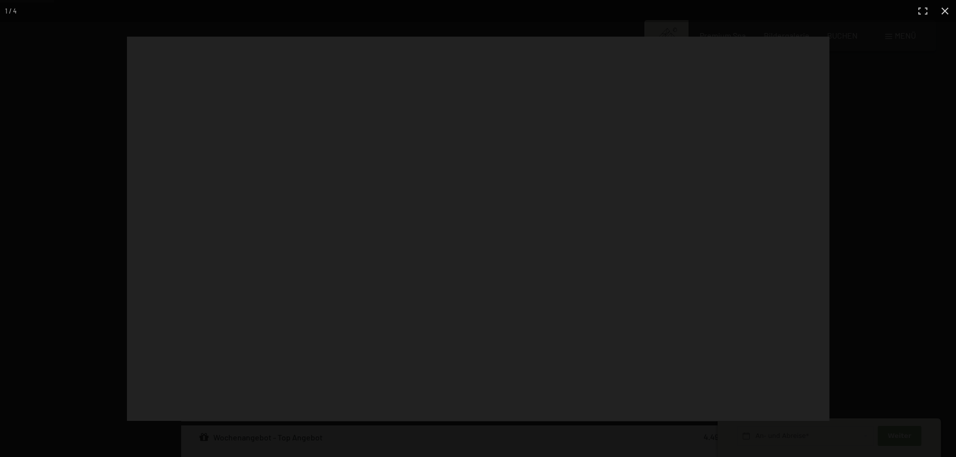
click at [359, 253] on div at bounding box center [571, 249] width 889 height 425
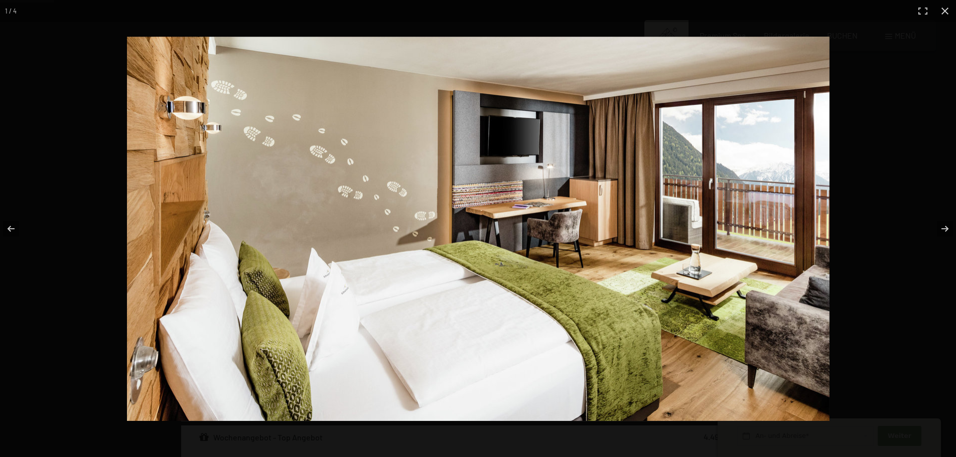
click at [132, 244] on img at bounding box center [478, 229] width 702 height 384
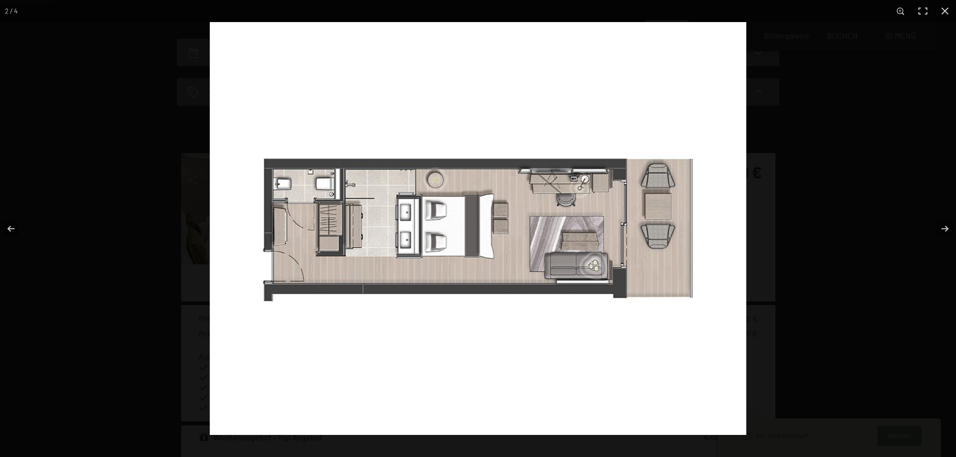
click at [384, 240] on img at bounding box center [478, 228] width 536 height 413
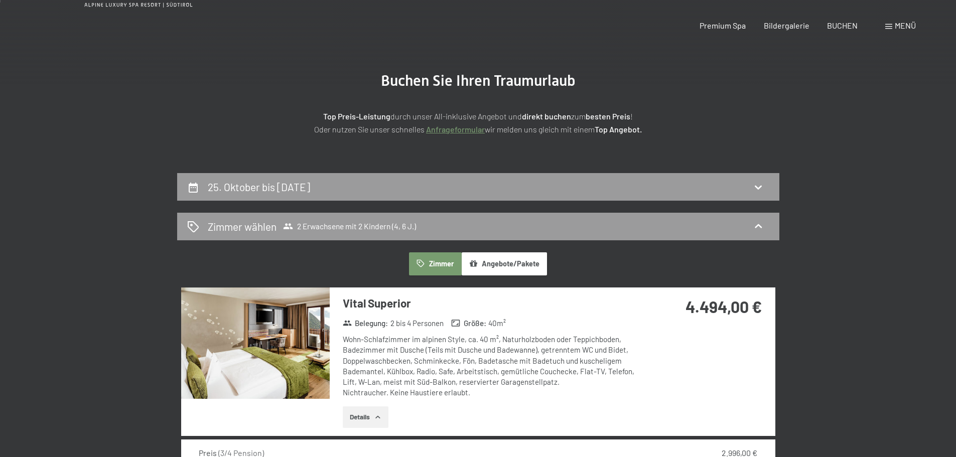
scroll to position [0, 0]
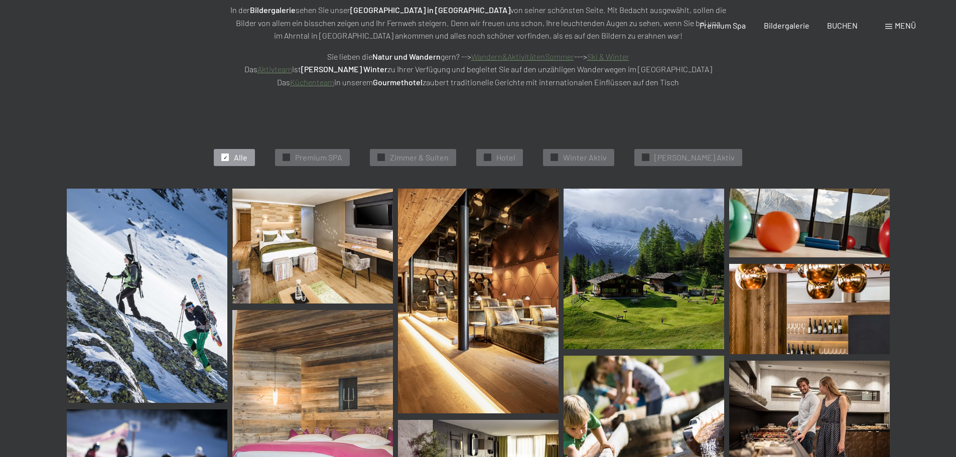
scroll to position [251, 0]
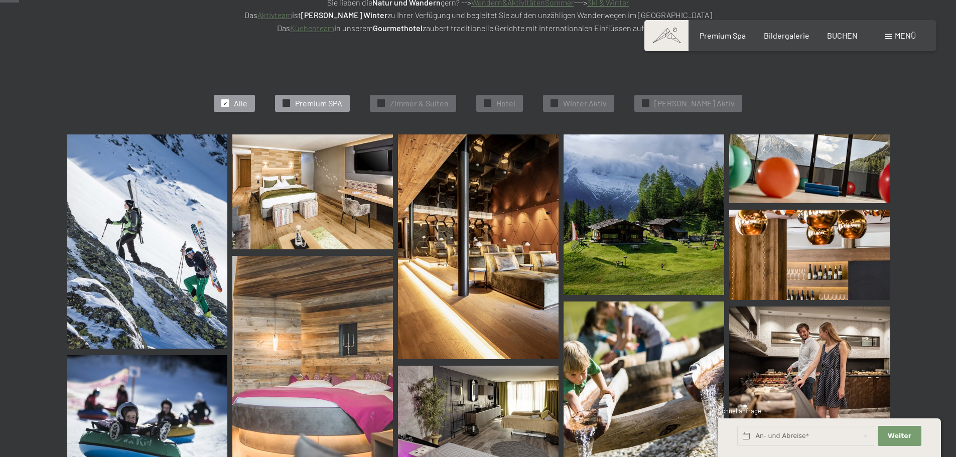
click at [315, 99] on span "Premium SPA" at bounding box center [318, 103] width 47 height 11
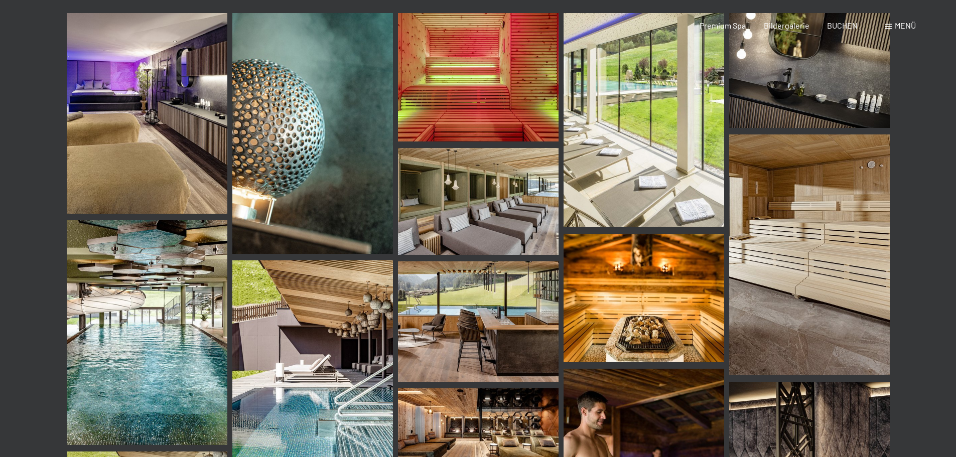
scroll to position [0, 0]
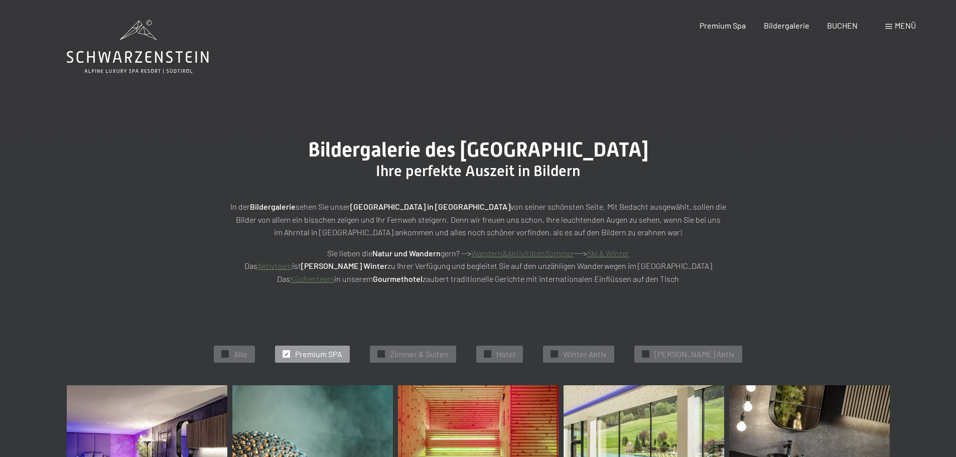
drag, startPoint x: 818, startPoint y: 253, endPoint x: 792, endPoint y: 92, distance: 163.5
click at [342, 351] on span "Premium SPA" at bounding box center [318, 354] width 47 height 11
click at [700, 356] on span "[PERSON_NAME] Aktiv" at bounding box center [694, 354] width 80 height 11
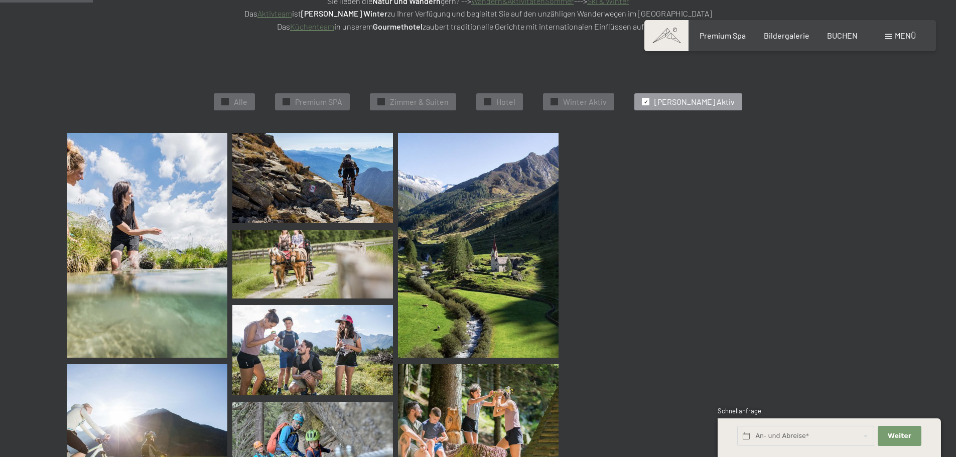
scroll to position [253, 0]
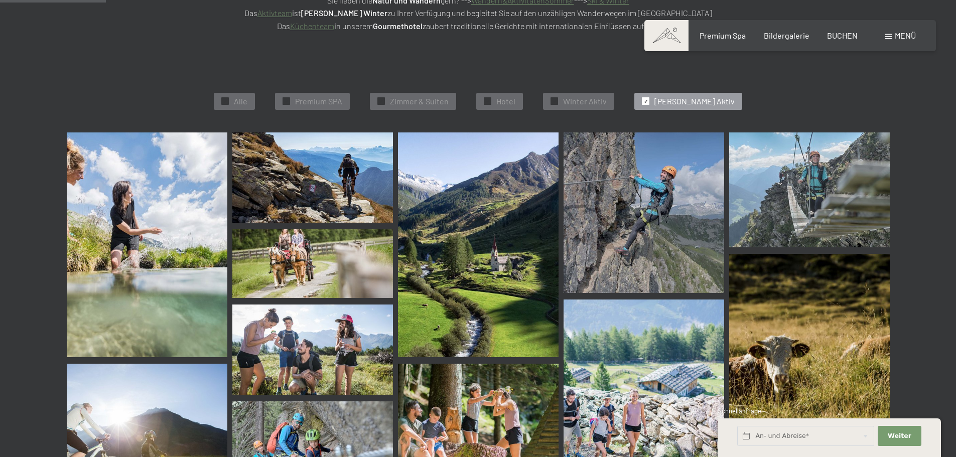
click at [600, 110] on div "✓ Alle ✓ Premium SPA ✓ Zimmer & Suiten ✓ Hotel ✓ Winter Aktiv ✓ Sommer Aktiv" at bounding box center [478, 101] width 923 height 62
click at [583, 103] on span "Winter Aktiv" at bounding box center [585, 101] width 44 height 11
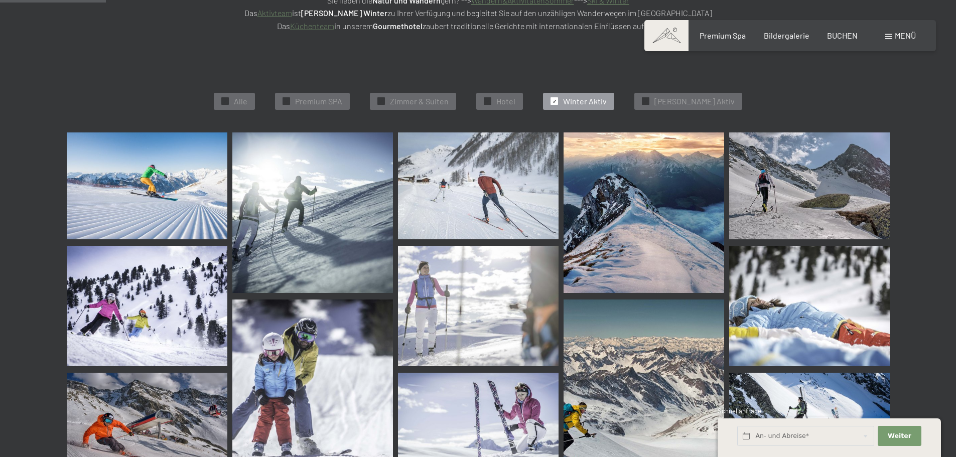
click at [586, 101] on span "Winter Aktiv" at bounding box center [585, 101] width 44 height 11
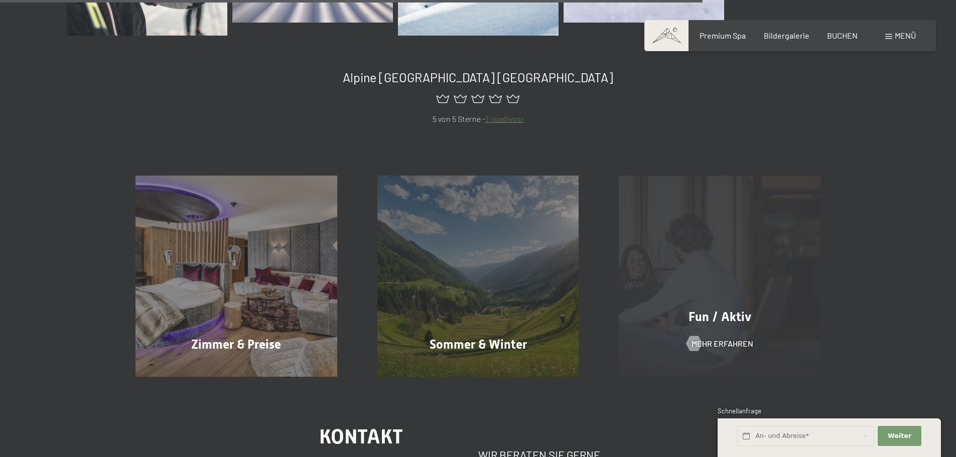
drag, startPoint x: 605, startPoint y: 304, endPoint x: 609, endPoint y: 343, distance: 38.3
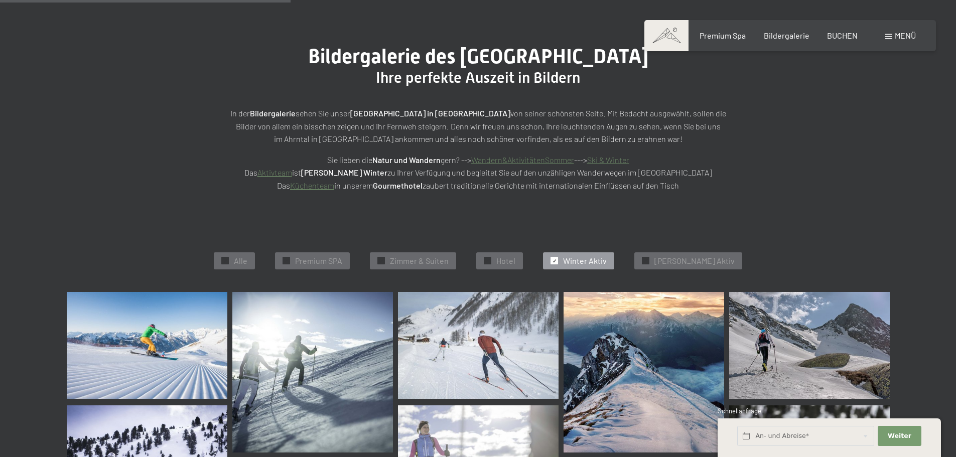
scroll to position [0, 0]
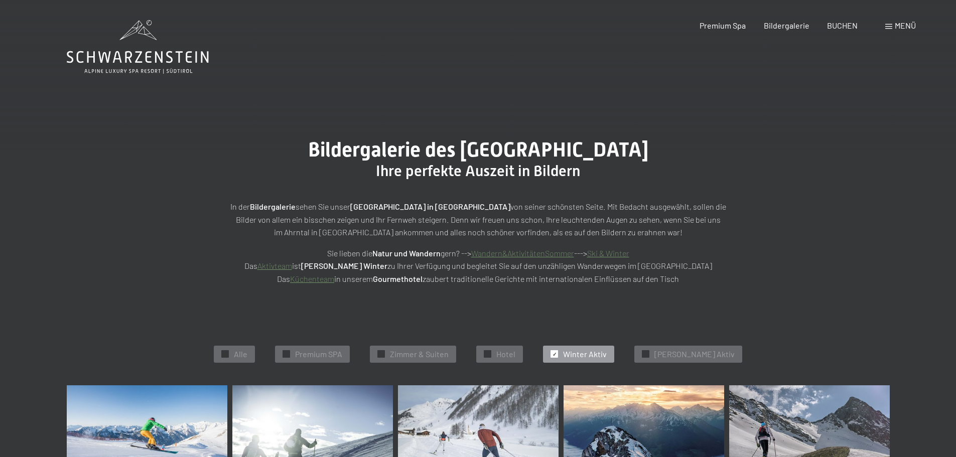
drag, startPoint x: 723, startPoint y: 357, endPoint x: 705, endPoint y: 228, distance: 129.7
click at [606, 355] on span "Winter Aktiv" at bounding box center [585, 354] width 44 height 11
click at [556, 355] on span "✓" at bounding box center [554, 354] width 4 height 7
click at [795, 23] on span "Bildergalerie" at bounding box center [786, 24] width 46 height 10
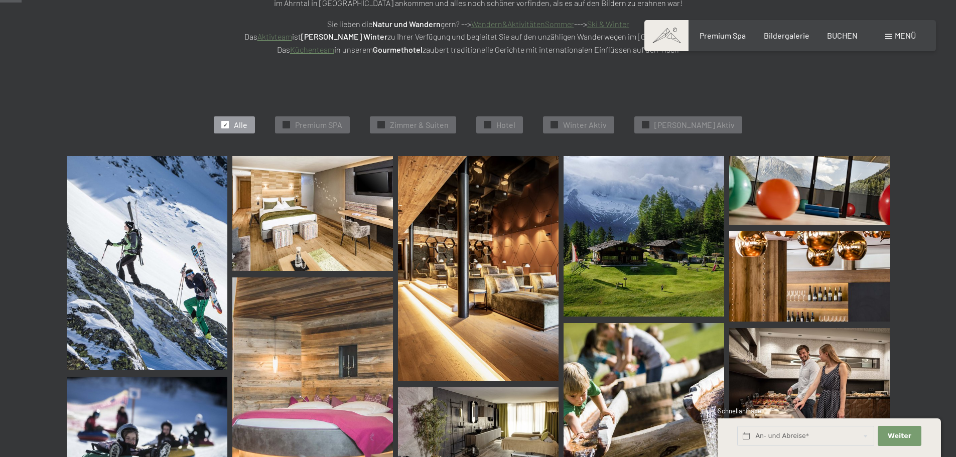
scroll to position [301, 0]
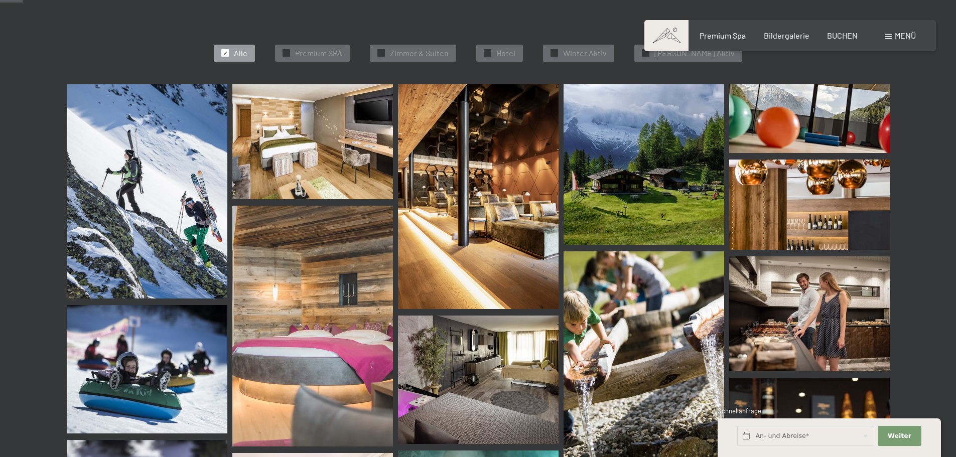
click at [499, 361] on img at bounding box center [478, 380] width 161 height 128
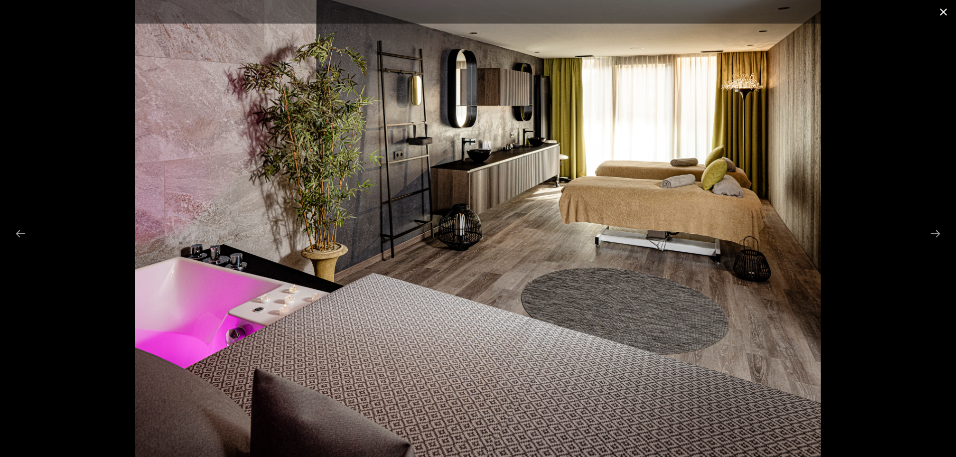
click at [939, 14] on button "Close gallery" at bounding box center [942, 12] width 25 height 24
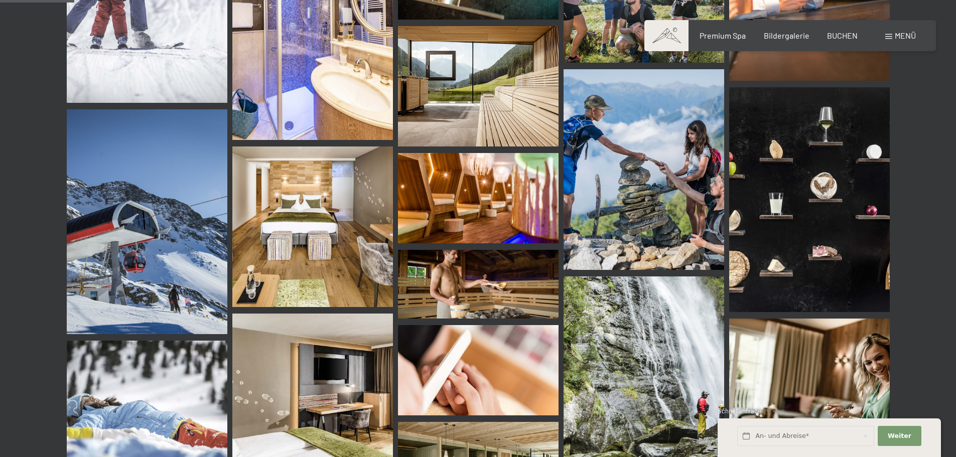
scroll to position [0, 0]
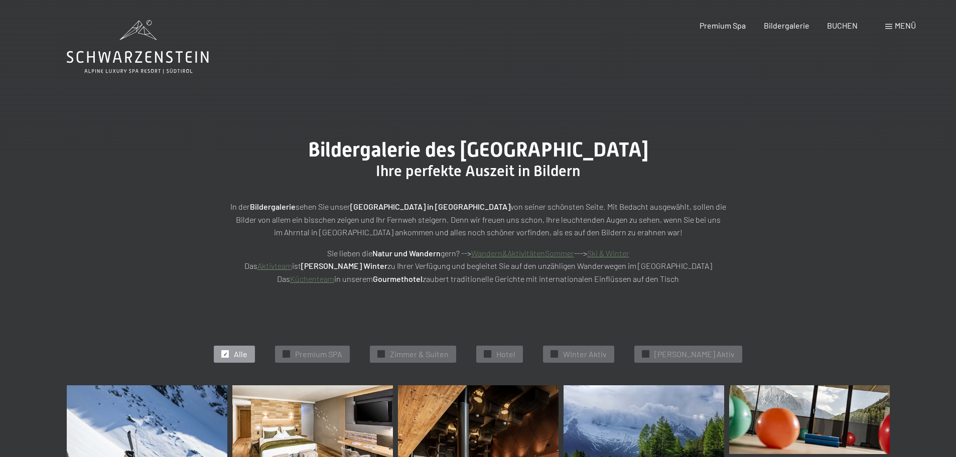
drag, startPoint x: 889, startPoint y: 281, endPoint x: 892, endPoint y: 71, distance: 210.2
